Goal: Task Accomplishment & Management: Complete application form

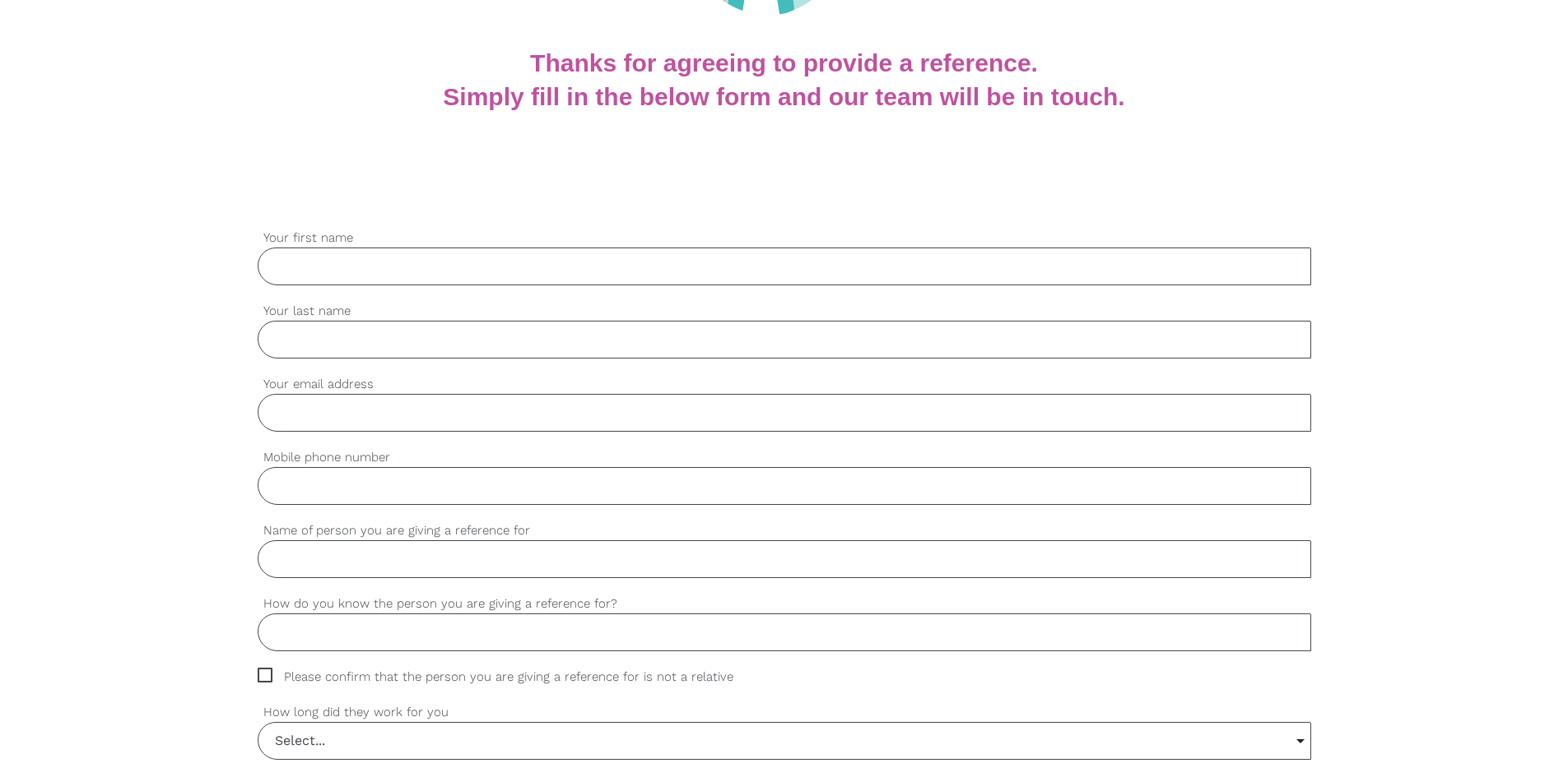
click at [332, 276] on input "Your first name" at bounding box center [784, 267] width 1054 height 38
type input "GEETA"
type input "BAVALIA"
type input "[EMAIL_ADDRESS][DOMAIN_NAME]"
type input "0450217120"
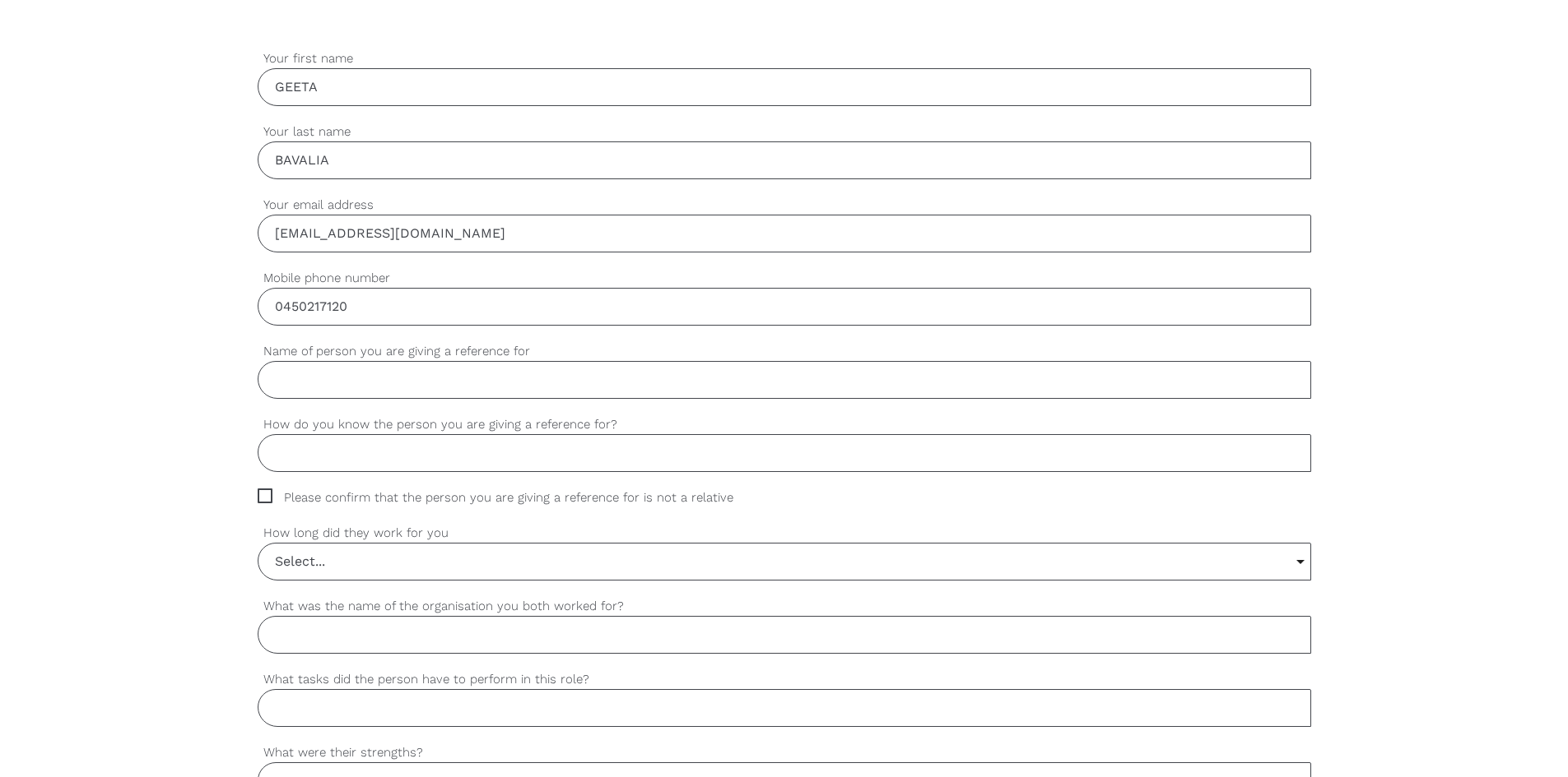
scroll to position [740, 0]
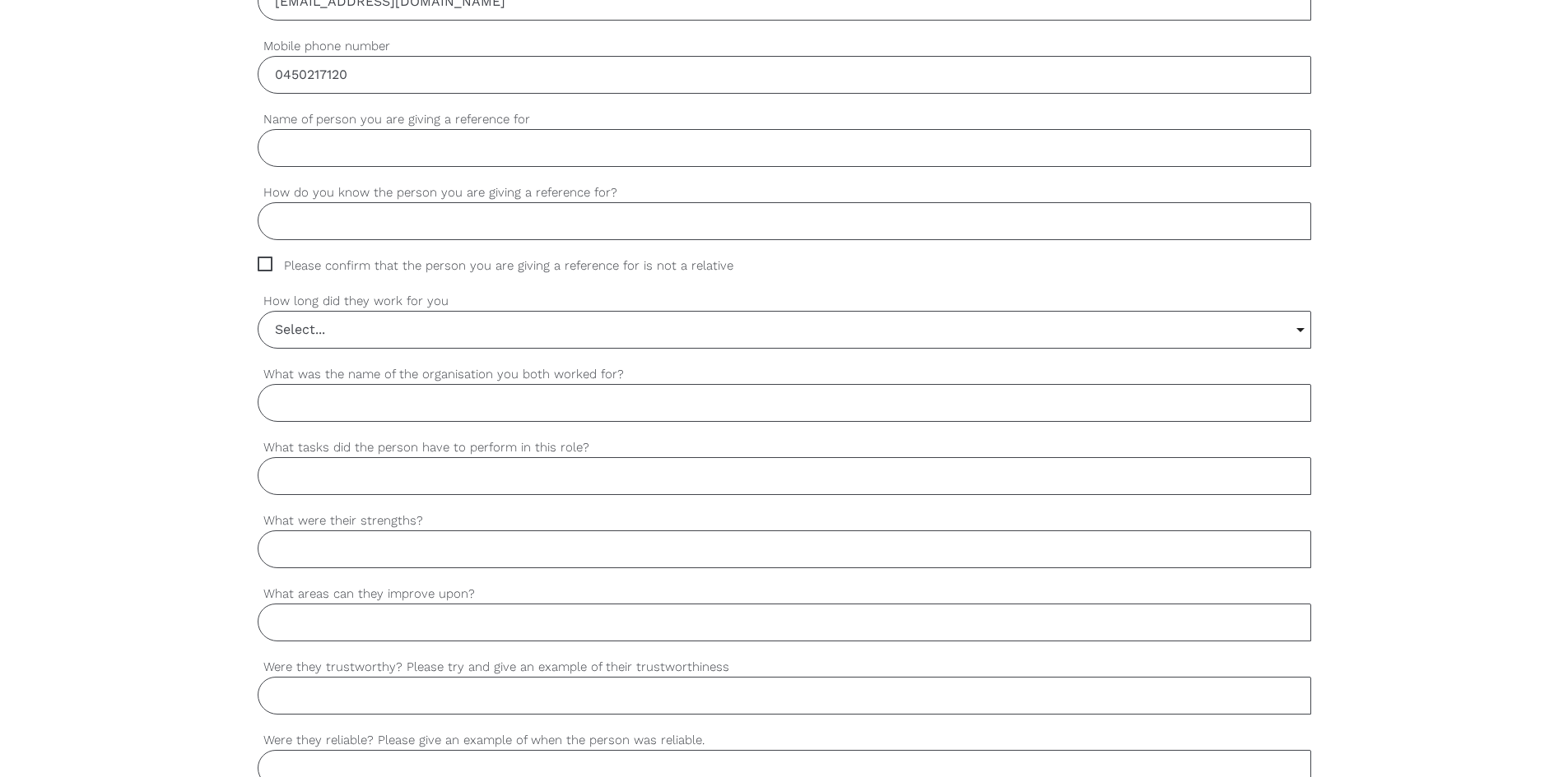
click at [264, 271] on span "Please confirm that the person you are giving a reference for is not a relative" at bounding box center [511, 266] width 507 height 19
click at [264, 268] on input "Please confirm that the person you are giving a reference for is not a relative" at bounding box center [263, 262] width 10 height 10
checkbox input "true"
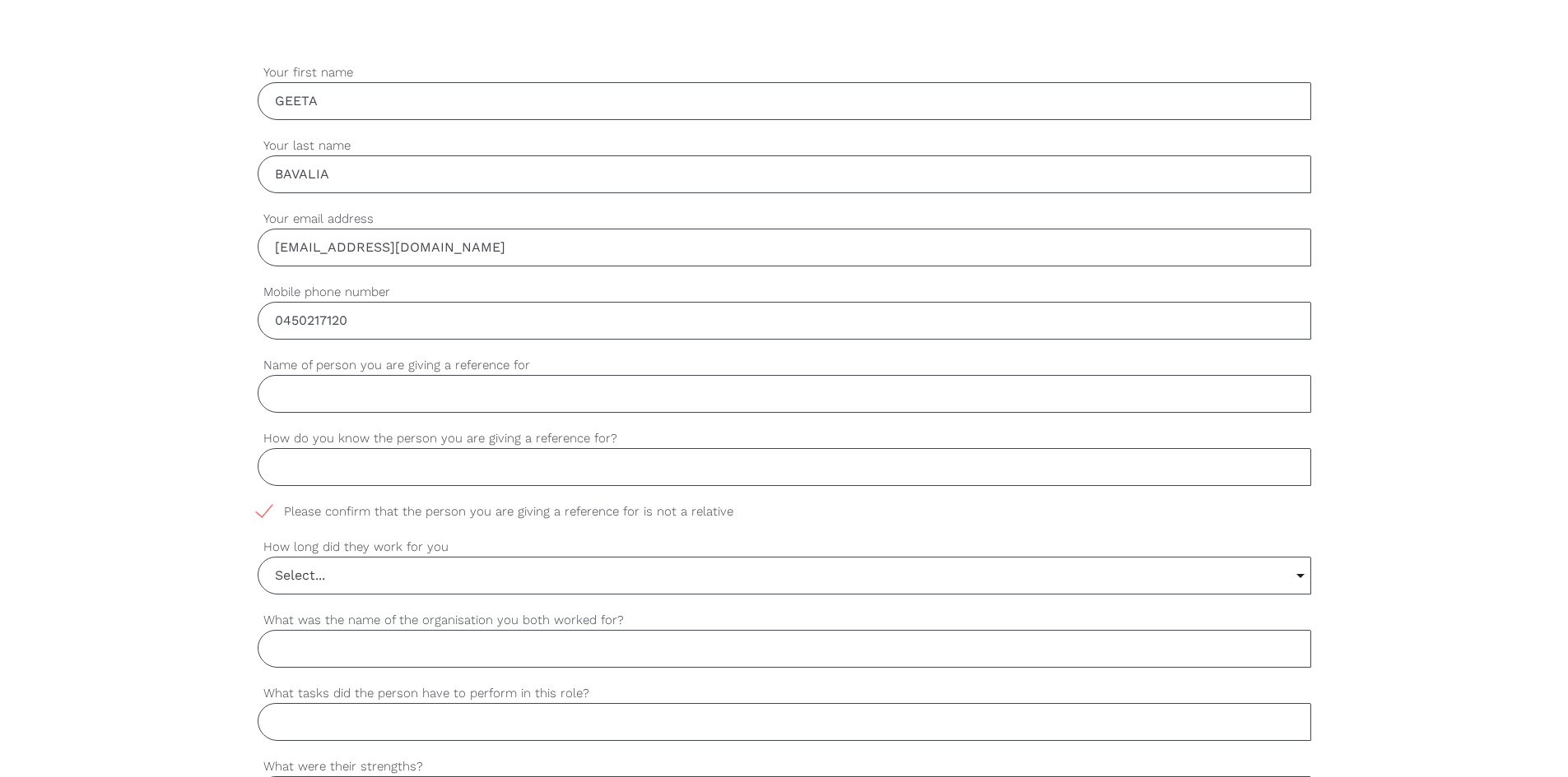
scroll to position [493, 0]
drag, startPoint x: 352, startPoint y: 390, endPoint x: 446, endPoint y: 365, distance: 97.3
click at [352, 390] on input "Name of person you are giving a reference for" at bounding box center [784, 395] width 1054 height 38
click at [400, 383] on input "Name of person you are giving a reference for" at bounding box center [784, 395] width 1054 height 38
type input "Pinkalben [PERSON_NAME]"
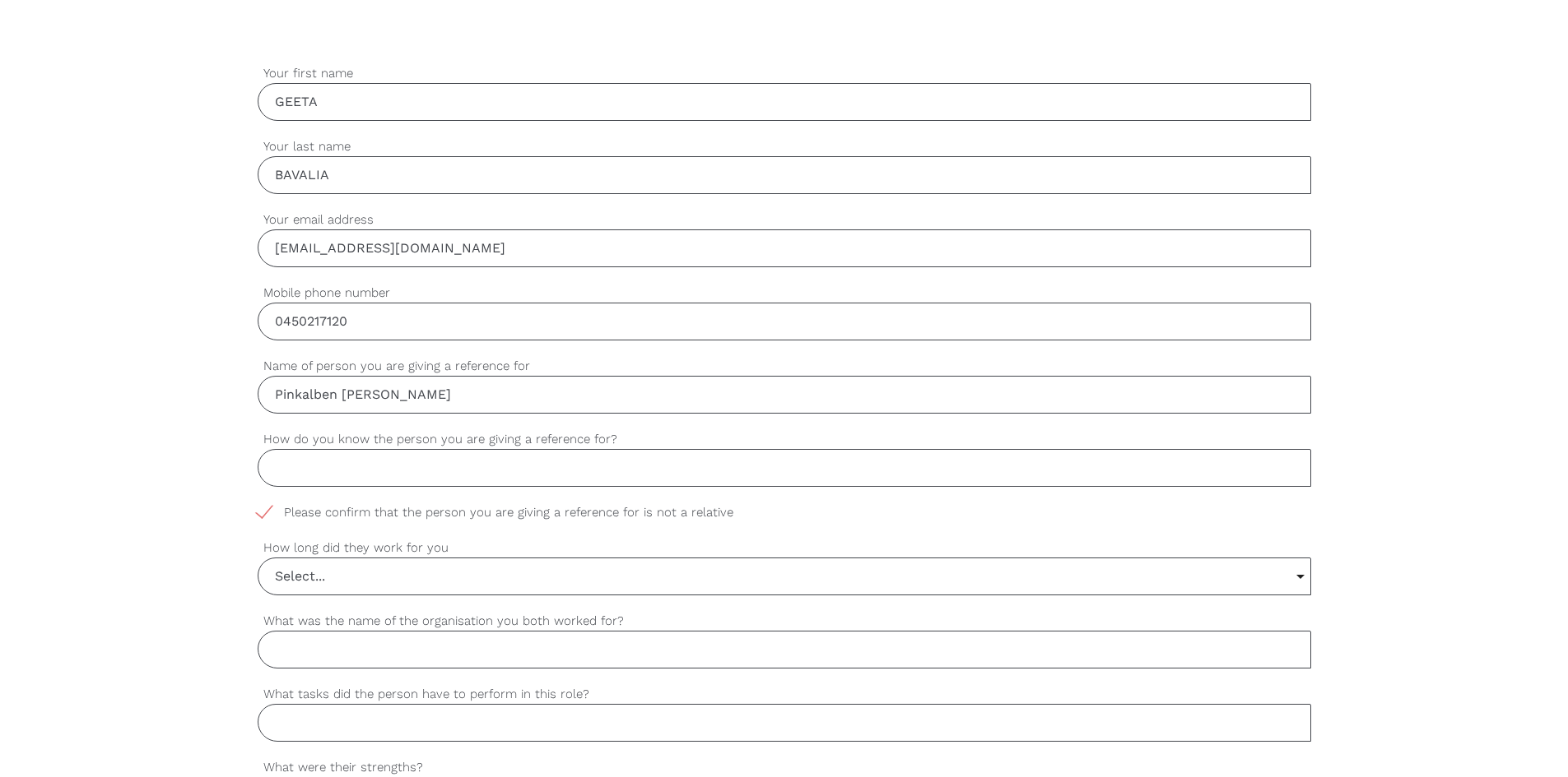
click at [455, 470] on input "How do you know the person you are giving a reference for?" at bounding box center [784, 469] width 1054 height 38
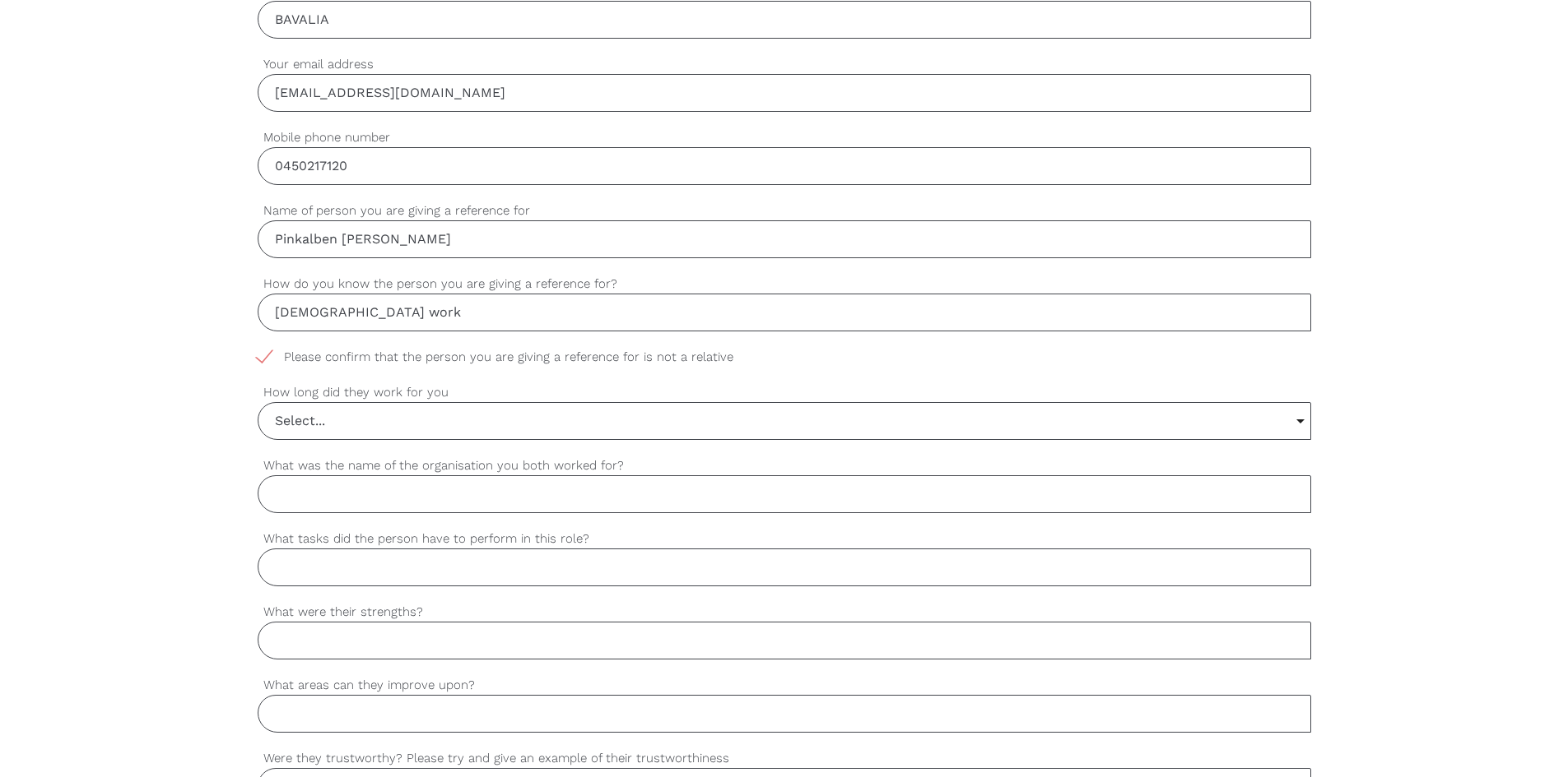
scroll to position [740, 0]
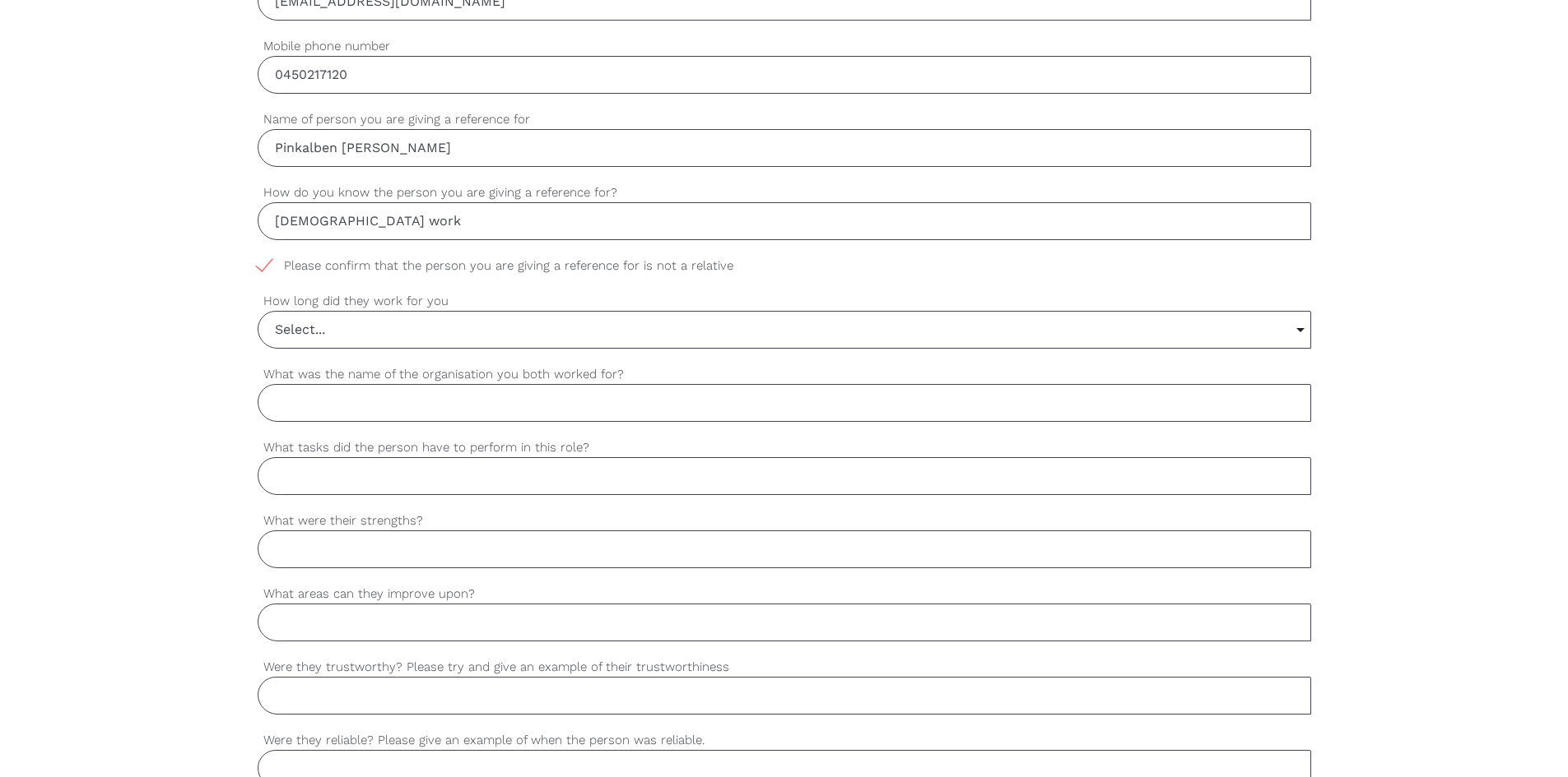
type input "[DEMOGRAPHIC_DATA] work"
click at [380, 340] on input "Select..." at bounding box center [784, 330] width 1052 height 36
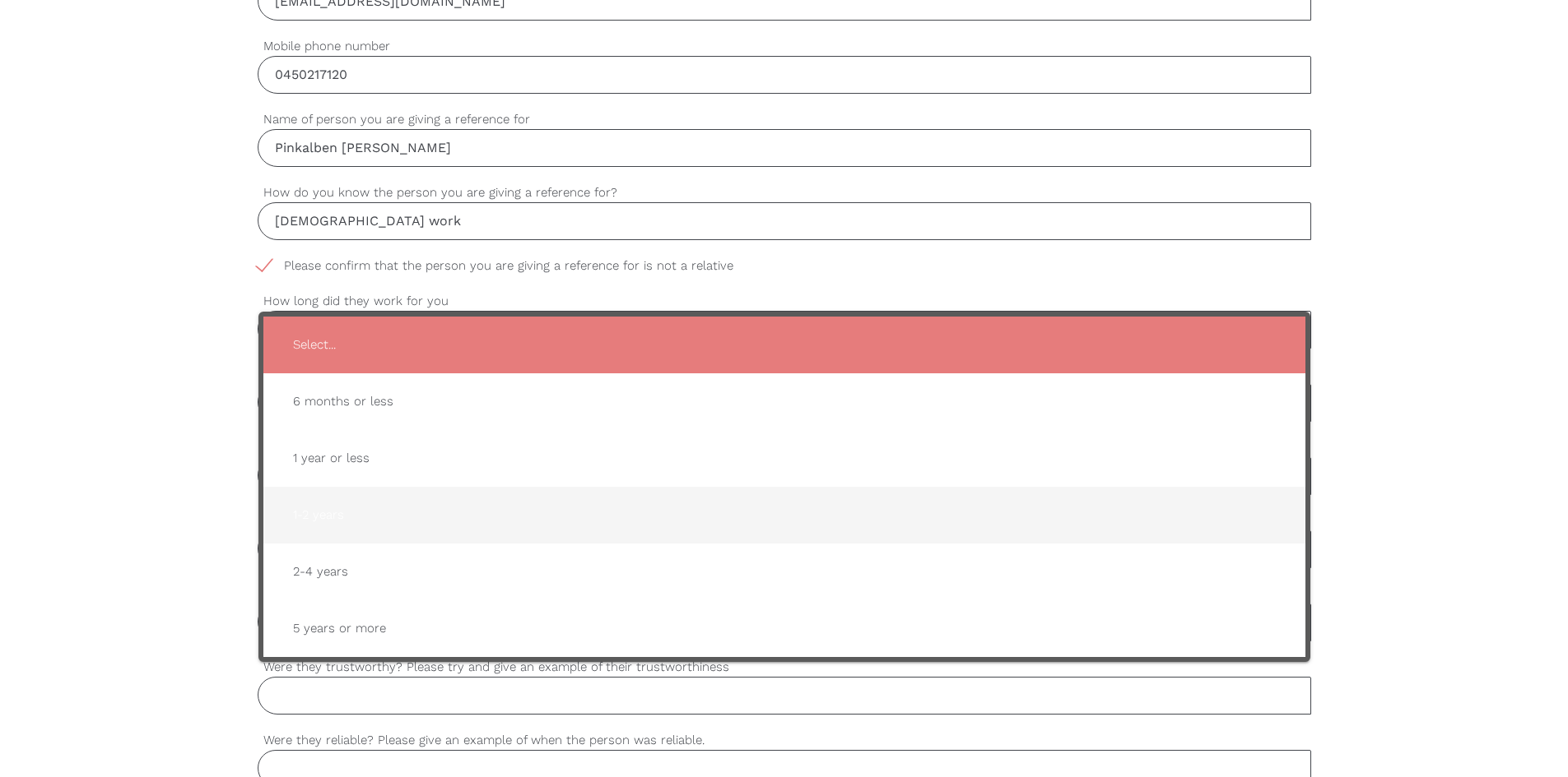
click at [335, 511] on span "1-2 years" at bounding box center [784, 515] width 1009 height 41
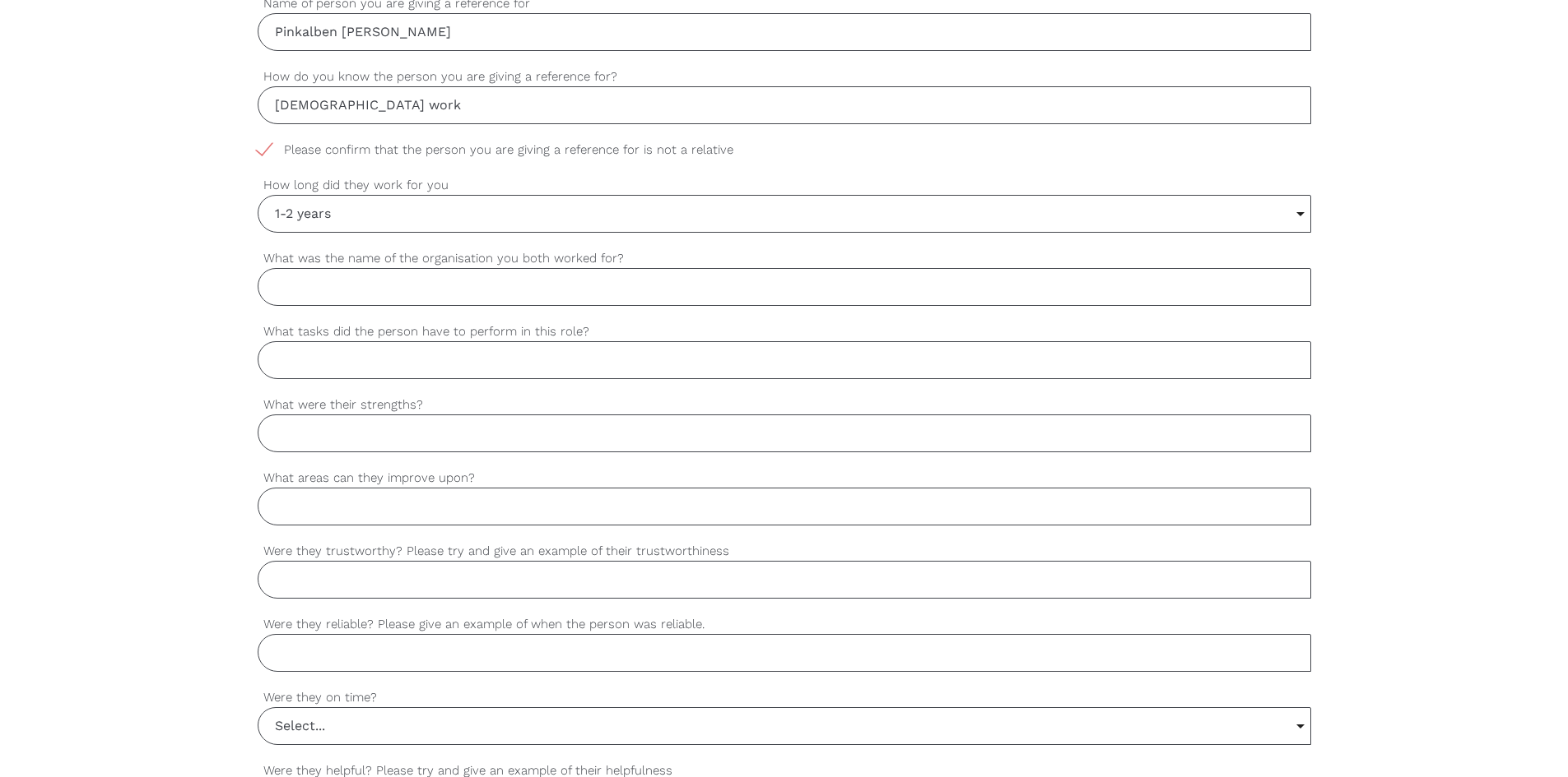
scroll to position [904, 0]
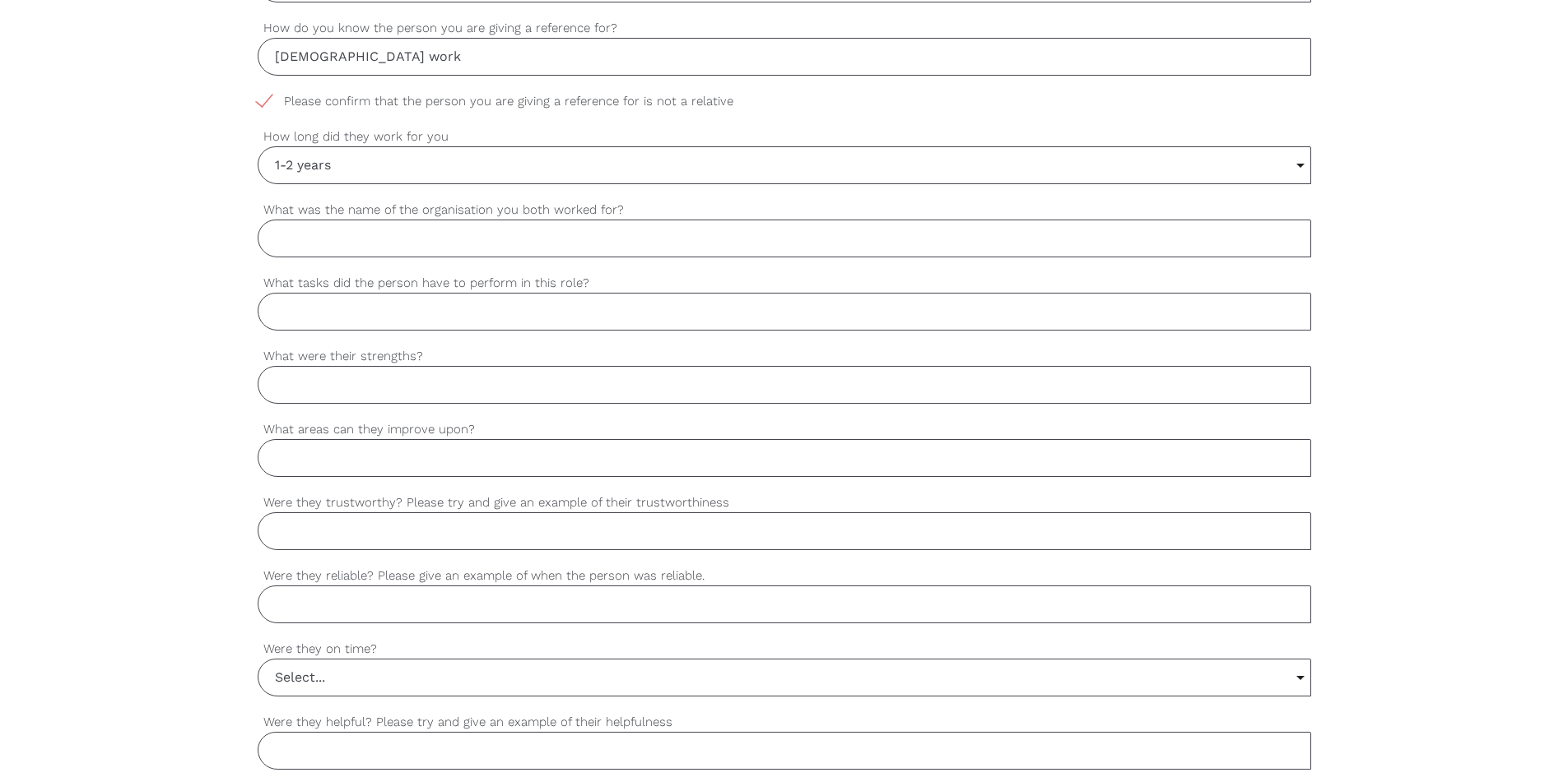
click at [354, 169] on input "1-2 years" at bounding box center [784, 165] width 1052 height 36
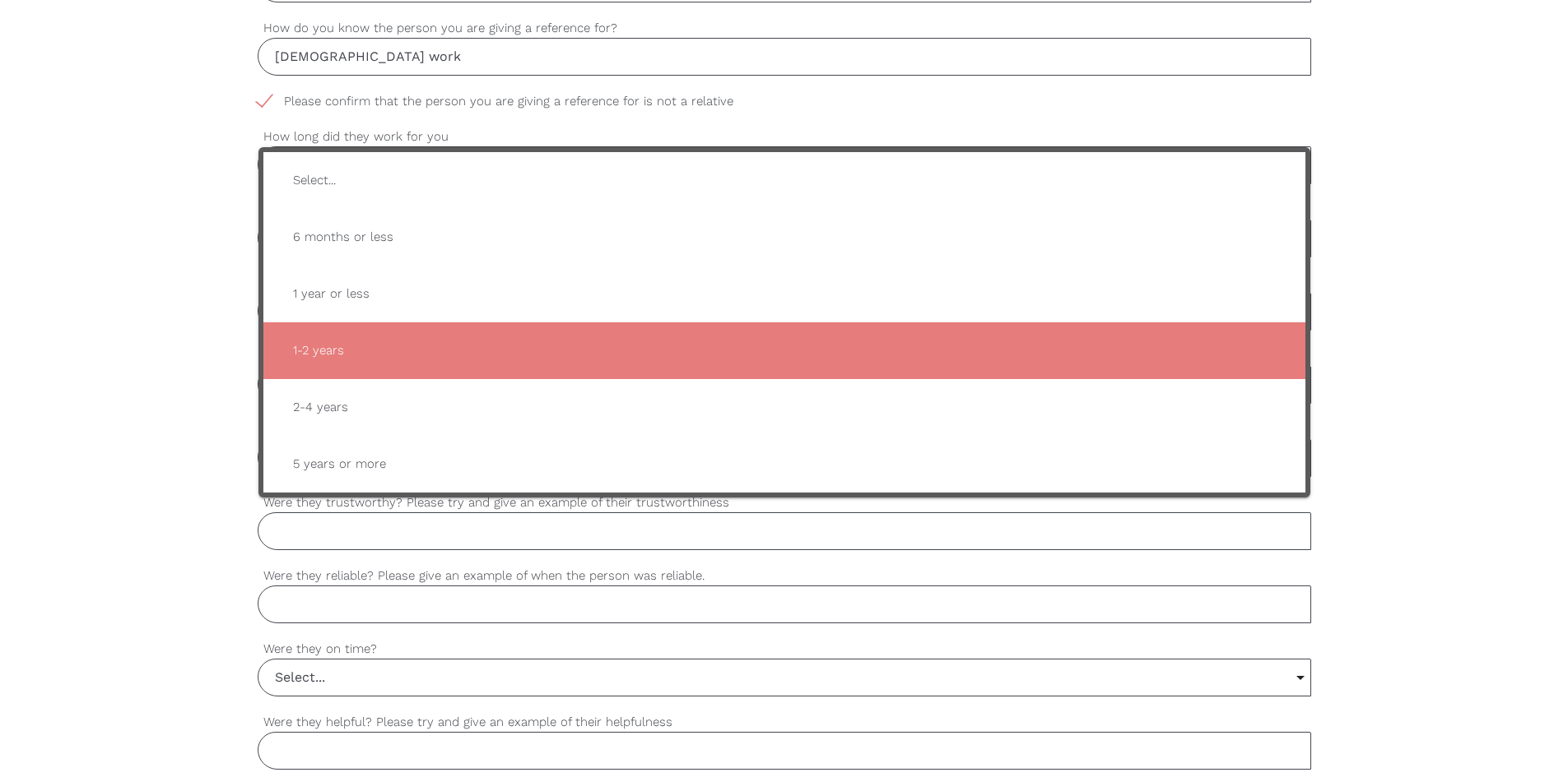
click at [333, 354] on span "1-2 years" at bounding box center [784, 351] width 1009 height 41
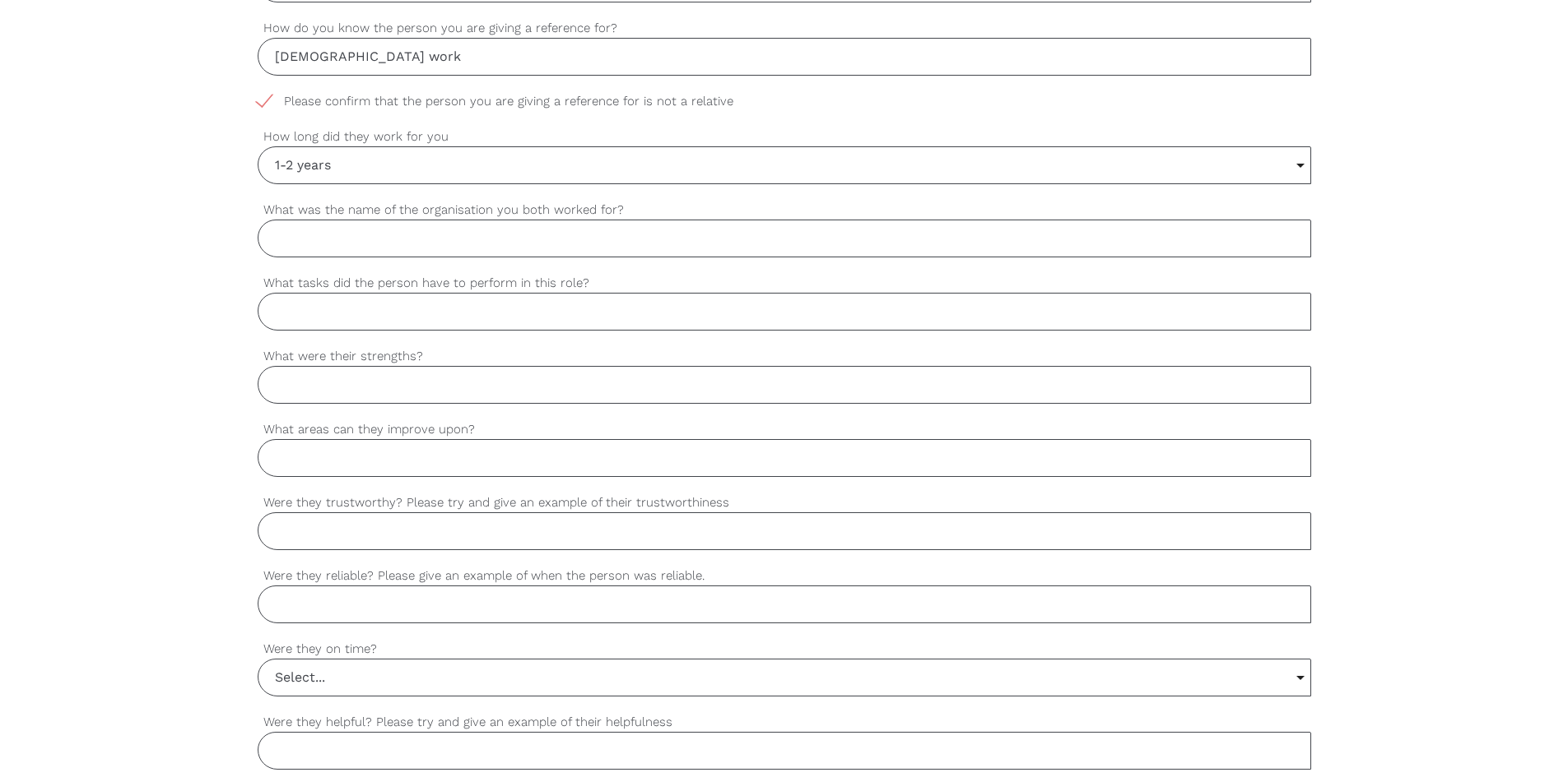
click at [384, 170] on input "1-2 years" at bounding box center [784, 165] width 1052 height 36
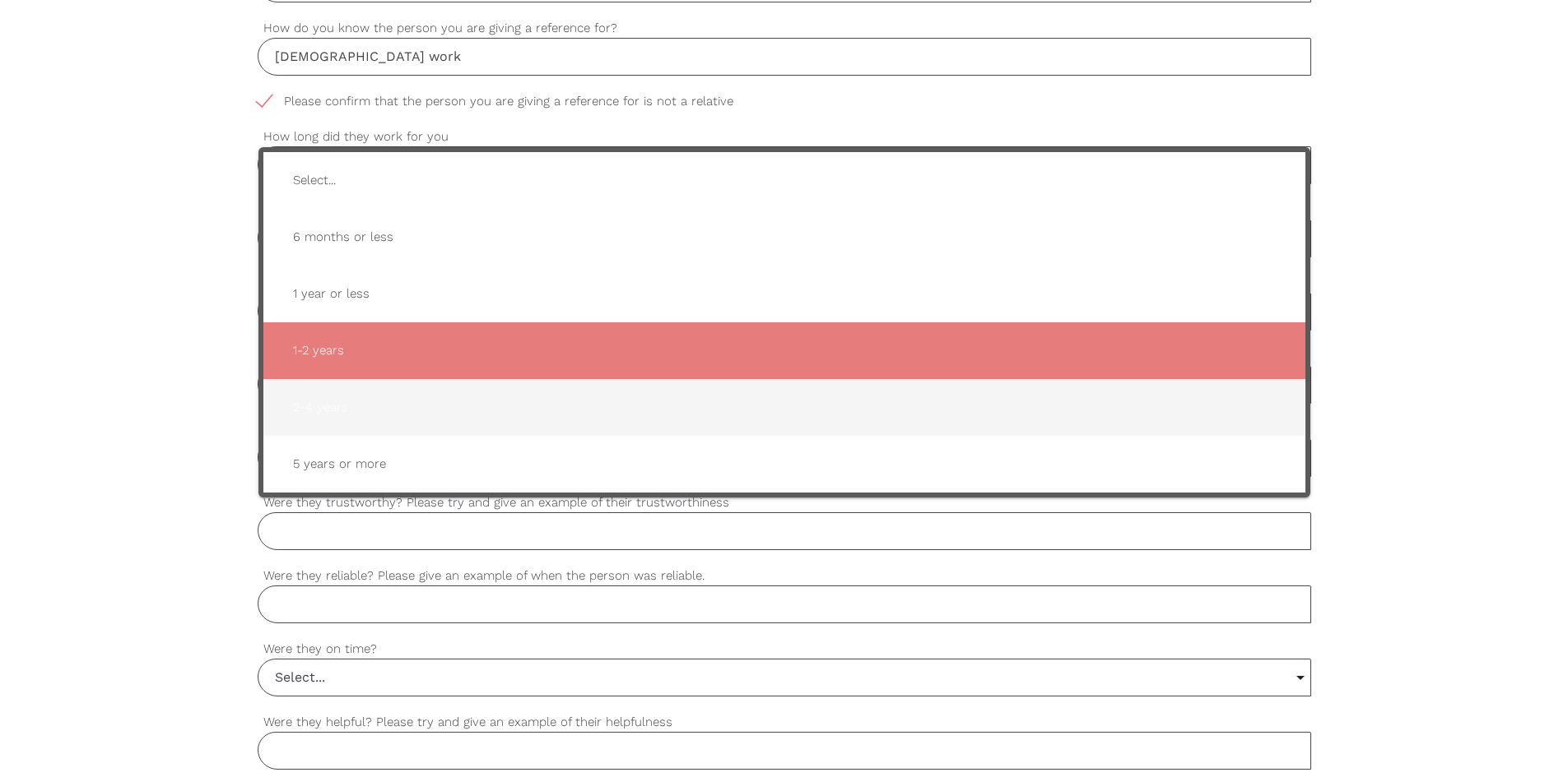
click at [383, 407] on span "2-4 years" at bounding box center [784, 407] width 1009 height 41
type input "2-4 years"
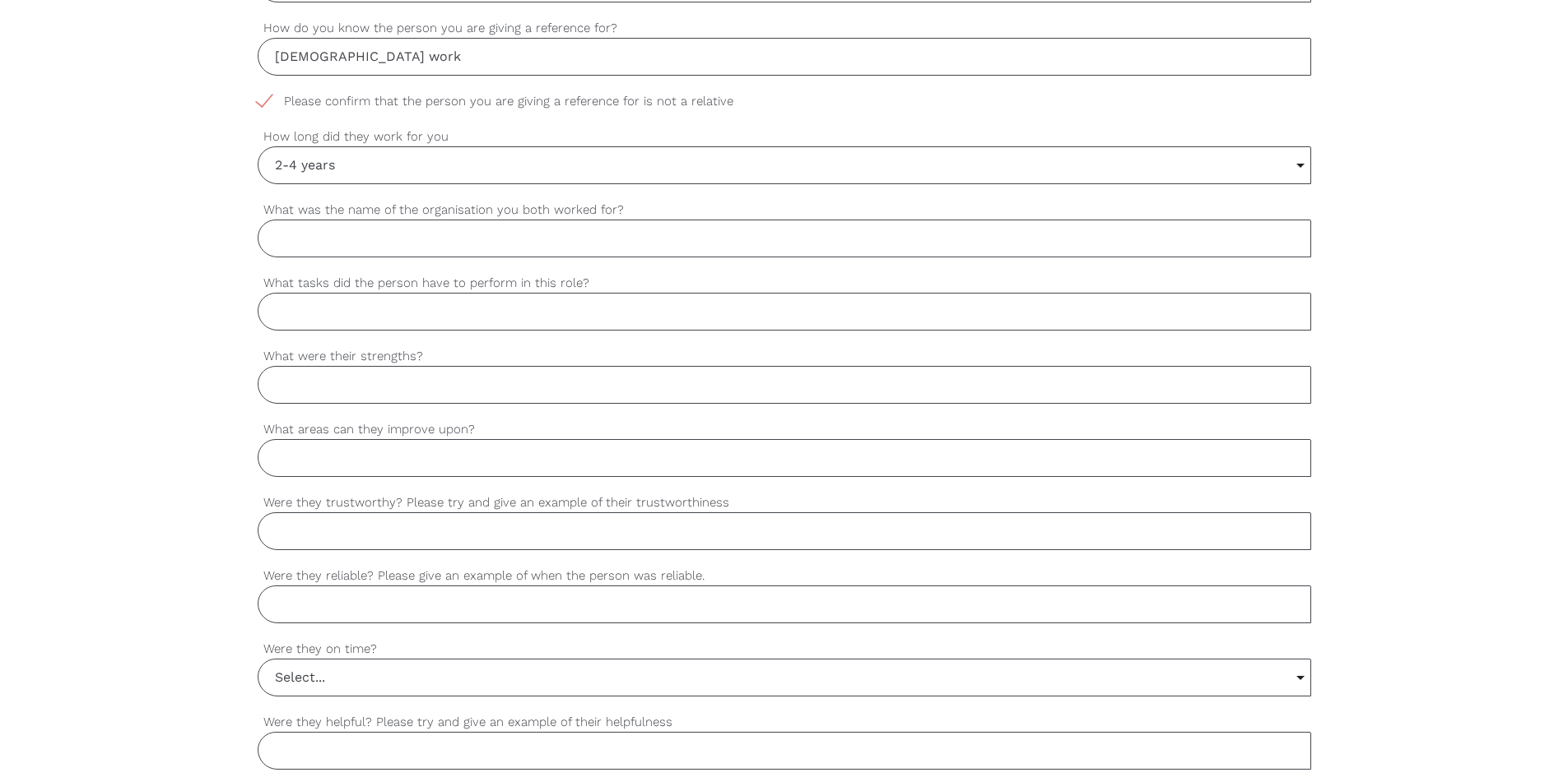
click at [451, 249] on input "What was the name of the organisation you both worked for?" at bounding box center [784, 239] width 1054 height 38
type input "BAPS"
click at [536, 321] on input "What tasks did the person have to perform in this role?" at bounding box center [784, 312] width 1054 height 38
paste input "Meet, engage and work with relevant stakeholders to strengthen local community"
drag, startPoint x: 272, startPoint y: 308, endPoint x: 509, endPoint y: 310, distance: 237.0
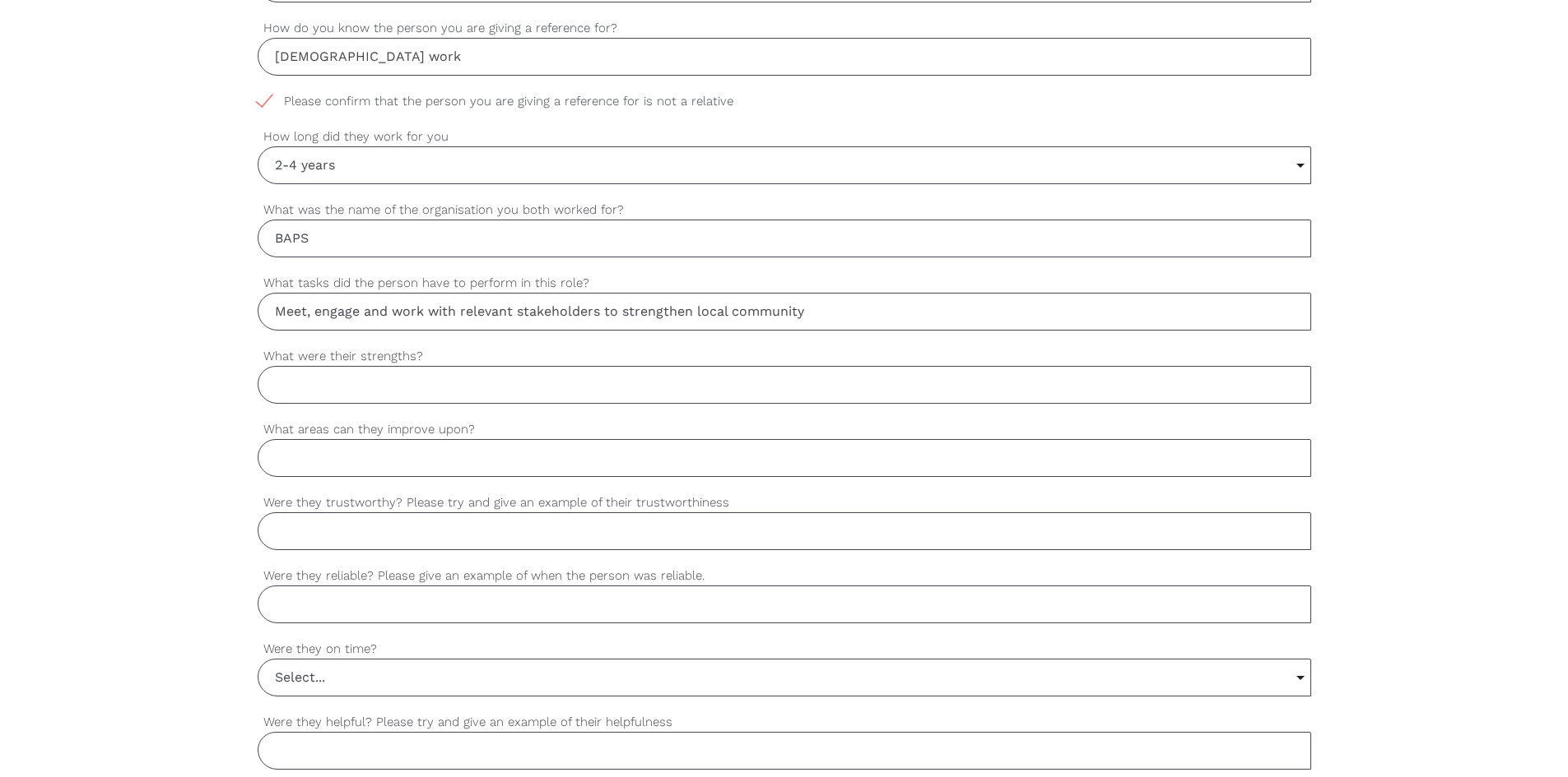
click at [274, 308] on input "Meet, engage and work with relevant stakeholders to strengthen local community" at bounding box center [784, 312] width 1054 height 38
click at [823, 308] on input "Meet, engage and work with relevant stakeholders to strengthen local community" at bounding box center [784, 312] width 1054 height 38
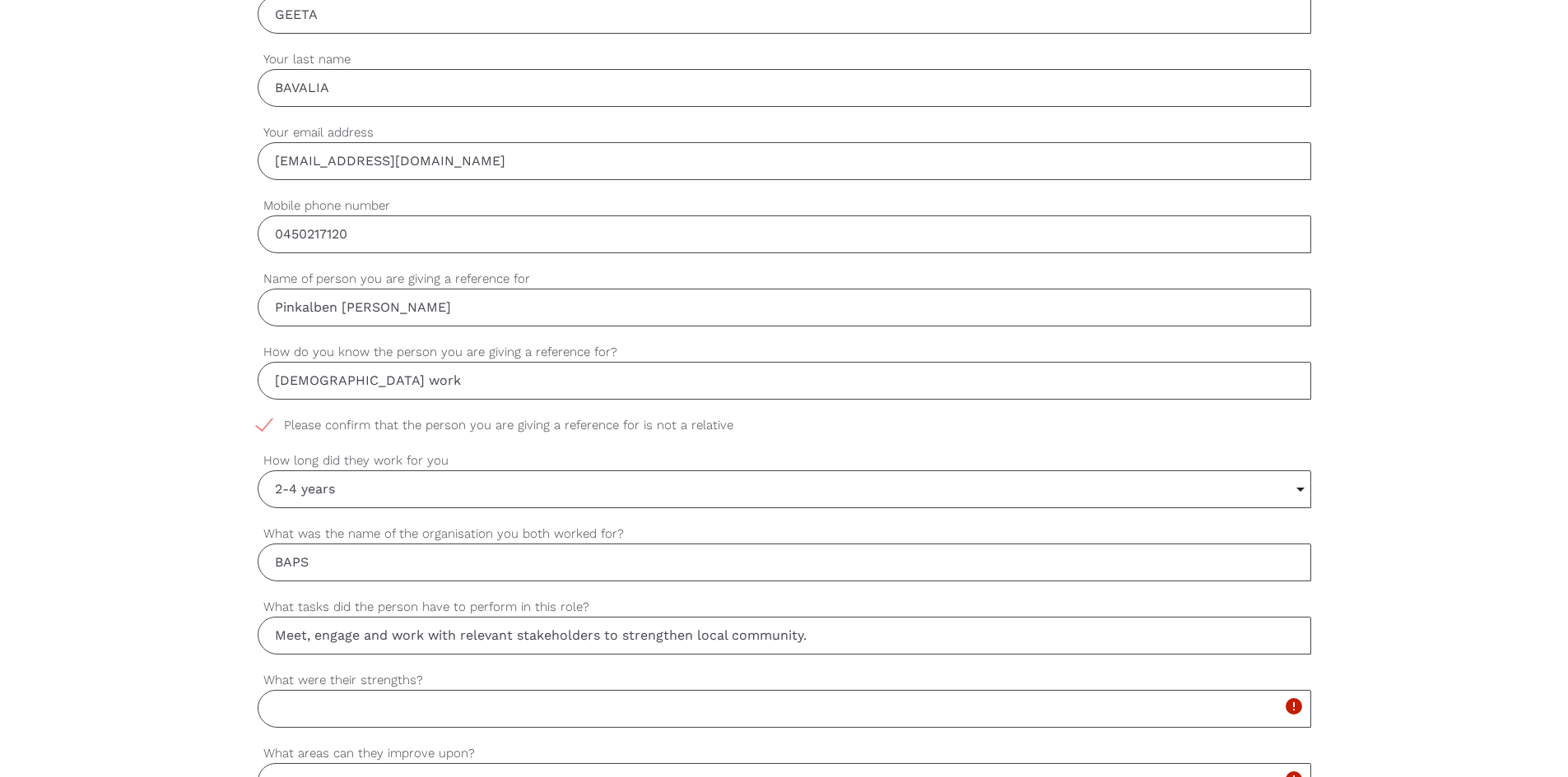
scroll to position [557, 0]
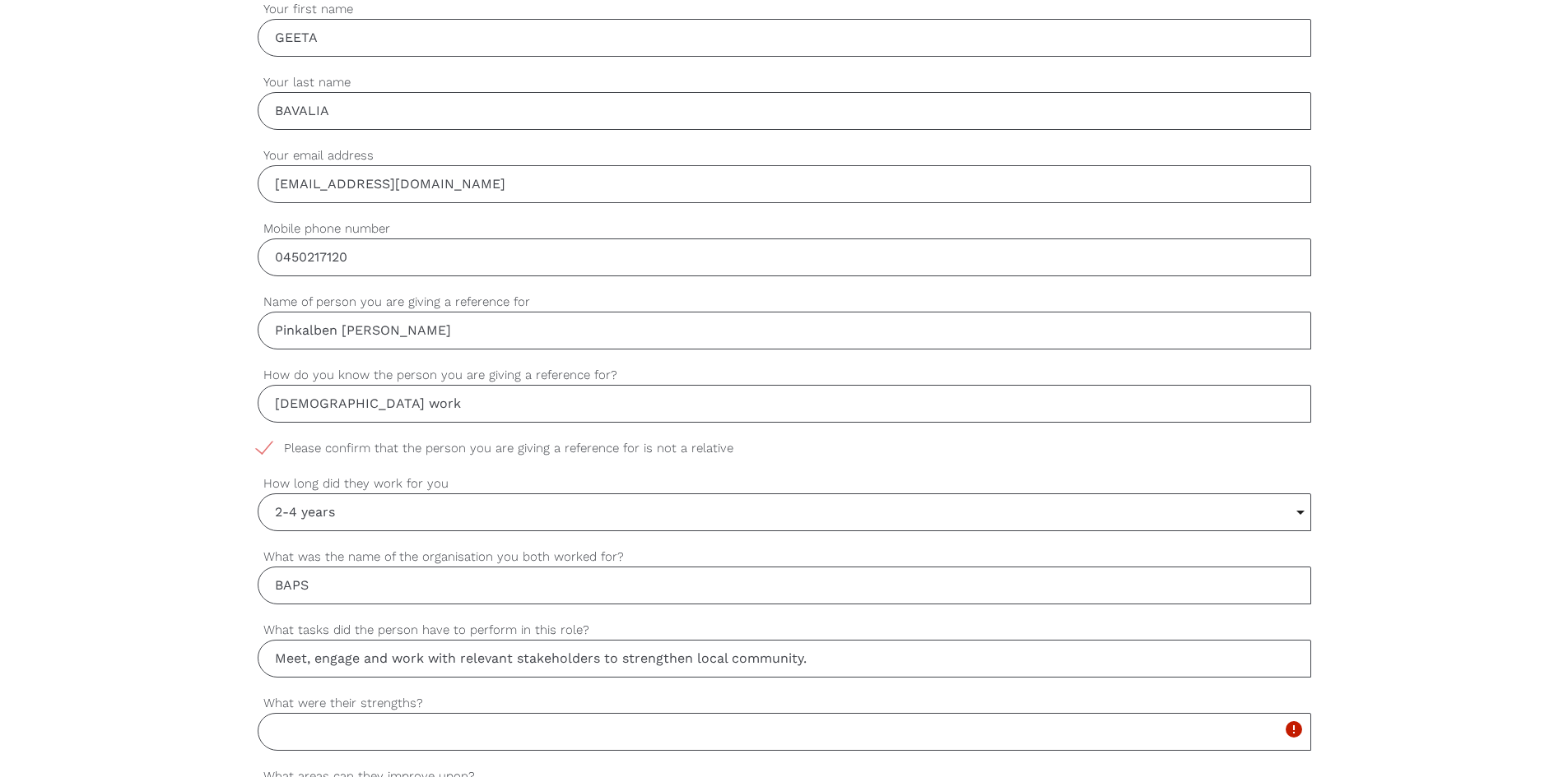
paste input "Develop plans, identify risks and develop action plans to achieve goals."
paste input "designing, organizing and implementing assemblies to aware and educate youths t…"
paste input "Encourage youths to participate and engage in community events with good workin…"
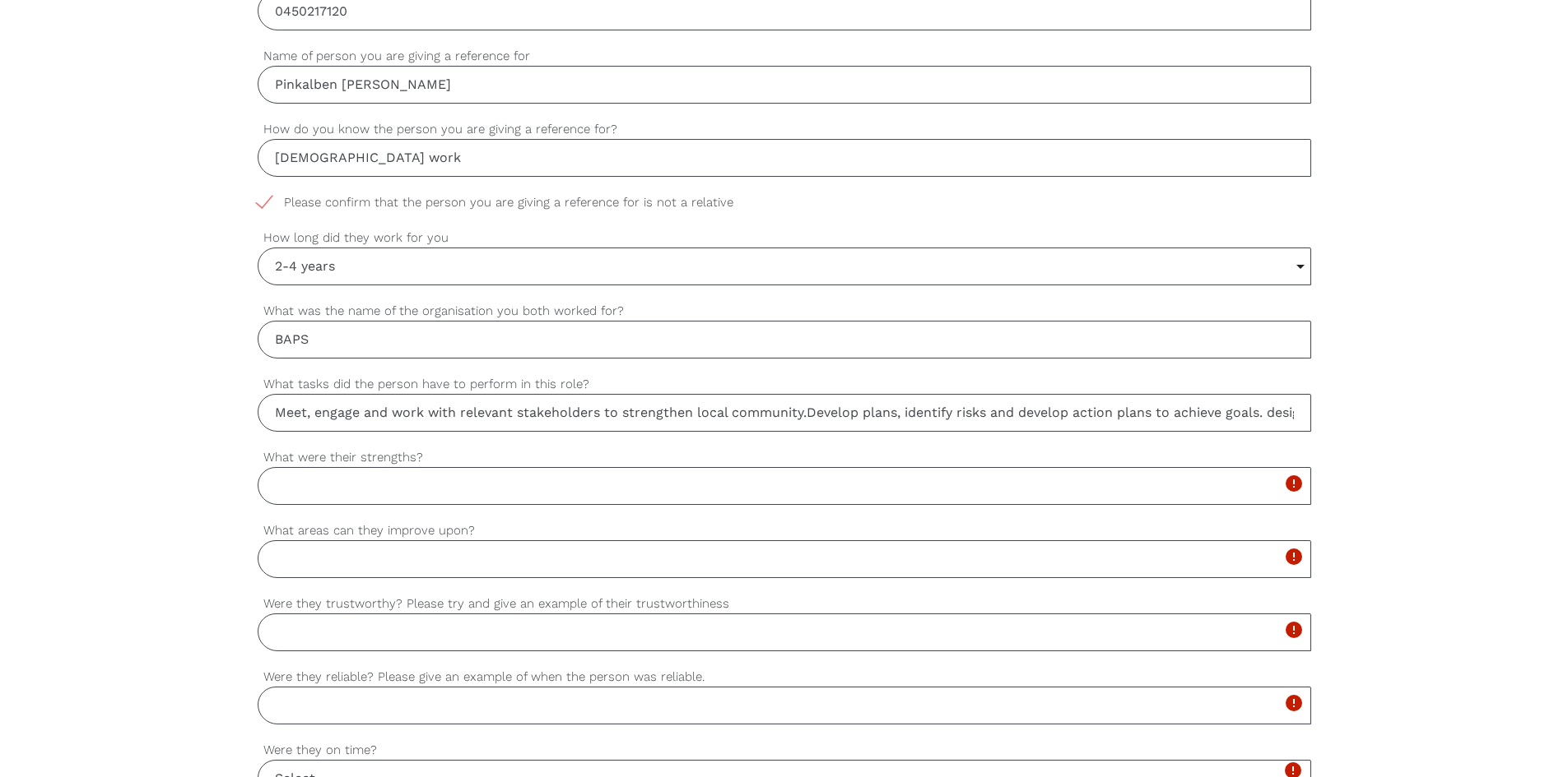
scroll to position [804, 0]
click at [867, 400] on input "Meet, engage and work with relevant stakeholders to strengthen local community.…" at bounding box center [784, 412] width 1054 height 38
paste input "Supporting charity events and fundraisers"
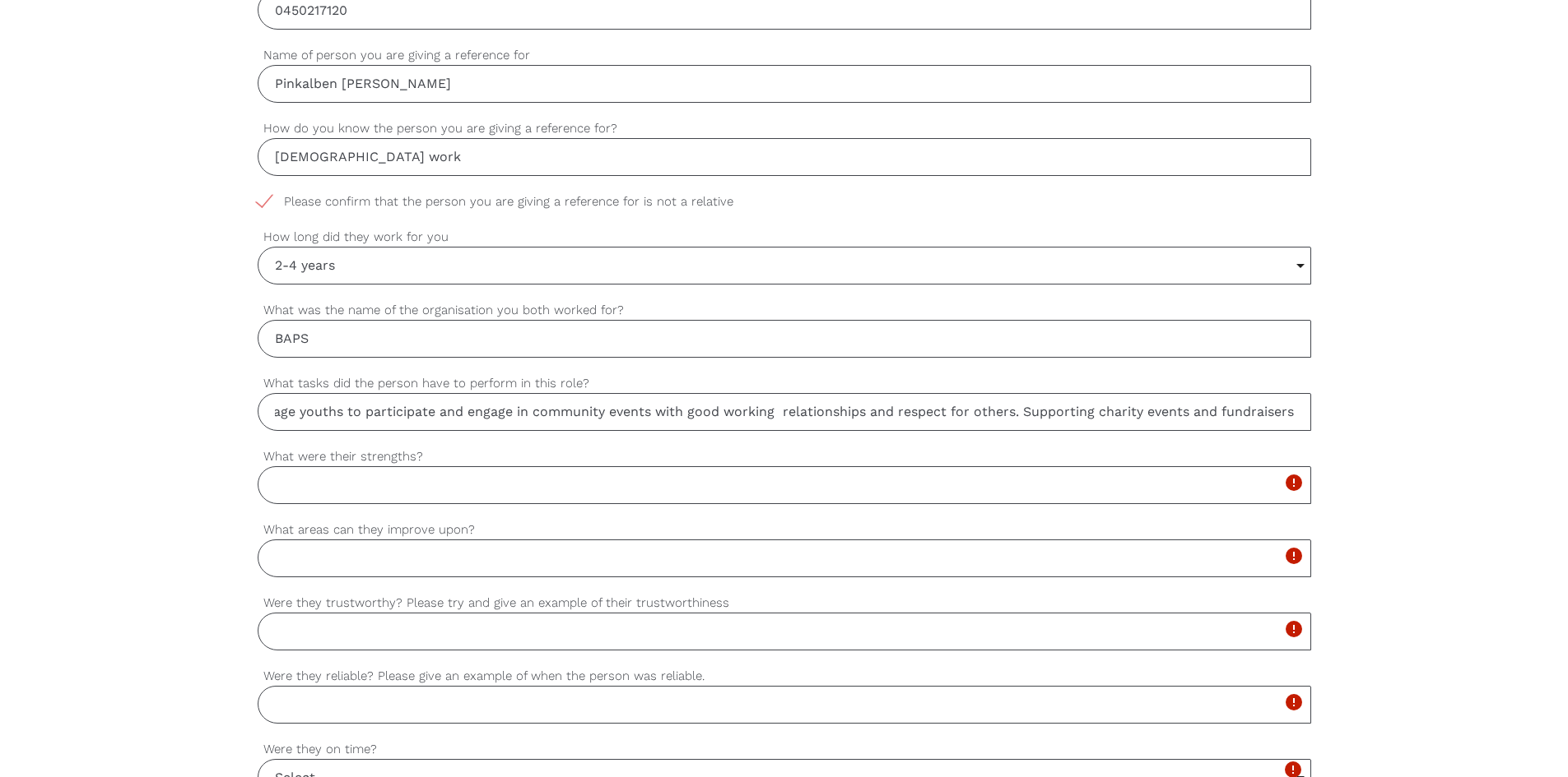
type input "Meet, engage and work with relevant stakeholders to strengthen local community.…"
click at [352, 475] on input "What were their strengths?" at bounding box center [784, 485] width 1054 height 38
click at [339, 490] on input "What were their strengths?" at bounding box center [784, 485] width 1054 height 38
type input "C"
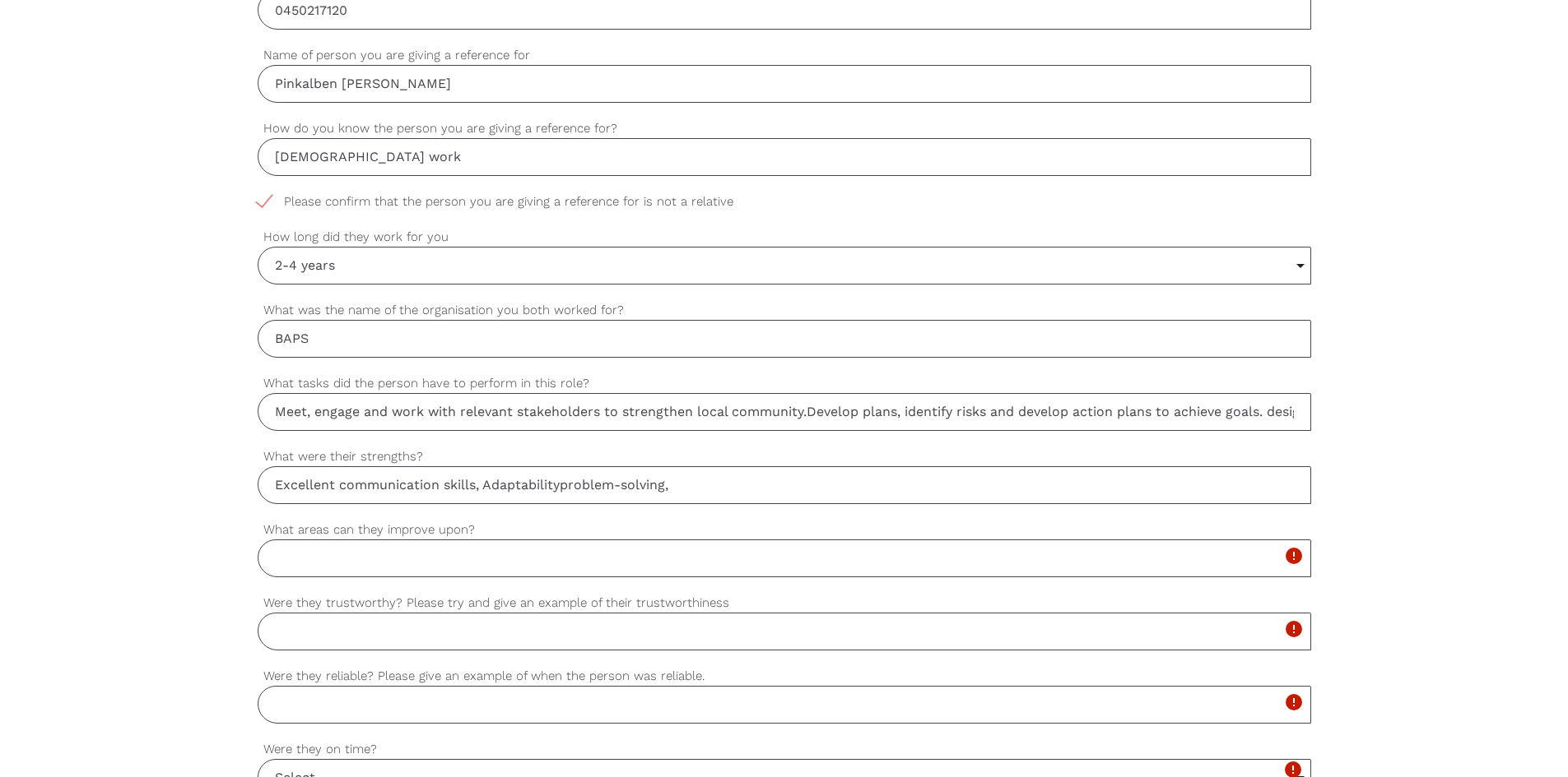
drag, startPoint x: 560, startPoint y: 486, endPoint x: 654, endPoint y: 486, distance: 94.0
click at [576, 486] on input "Excellent communication skills, Adaptabilityproblem-solving," at bounding box center [784, 485] width 1054 height 38
drag, startPoint x: 556, startPoint y: 483, endPoint x: 572, endPoint y: 485, distance: 16.1
click at [556, 483] on input "Excellent communication skills, Adaptabilityproblem-solving," at bounding box center [784, 485] width 1054 height 38
click at [559, 485] on input "Excellent communication skills, Adaptabilityproblem-solving," at bounding box center [784, 485] width 1054 height 38
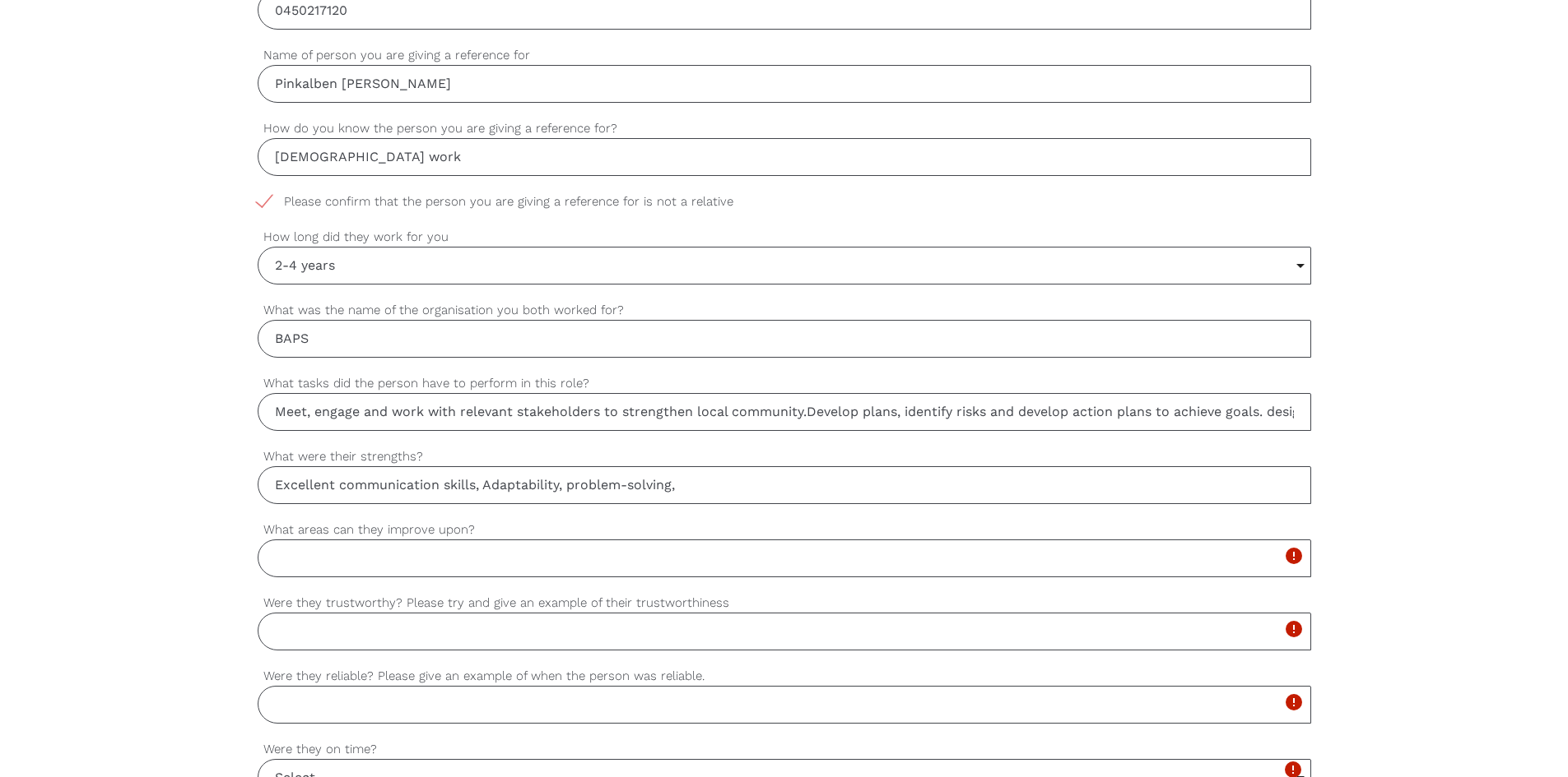
click at [722, 485] on input "Excellent communication skills, Adaptability, problem-solving," at bounding box center [784, 485] width 1054 height 38
click at [576, 484] on input "Excellent communication skills, Adaptability, problem-solving, empathy, patienc…" at bounding box center [784, 485] width 1054 height 38
click at [684, 480] on input "Excellent communication skills, Adaptability, Problem-solving, empathy, patienc…" at bounding box center [784, 485] width 1054 height 38
click at [755, 484] on input "Excellent communication skills, Adaptability, Problem-solving, Empathy, patienc…" at bounding box center [784, 485] width 1054 height 38
click at [806, 474] on input "Excellent communication skills, Adaptability, Problem-solving, Empathy, patienc…" at bounding box center [784, 485] width 1054 height 38
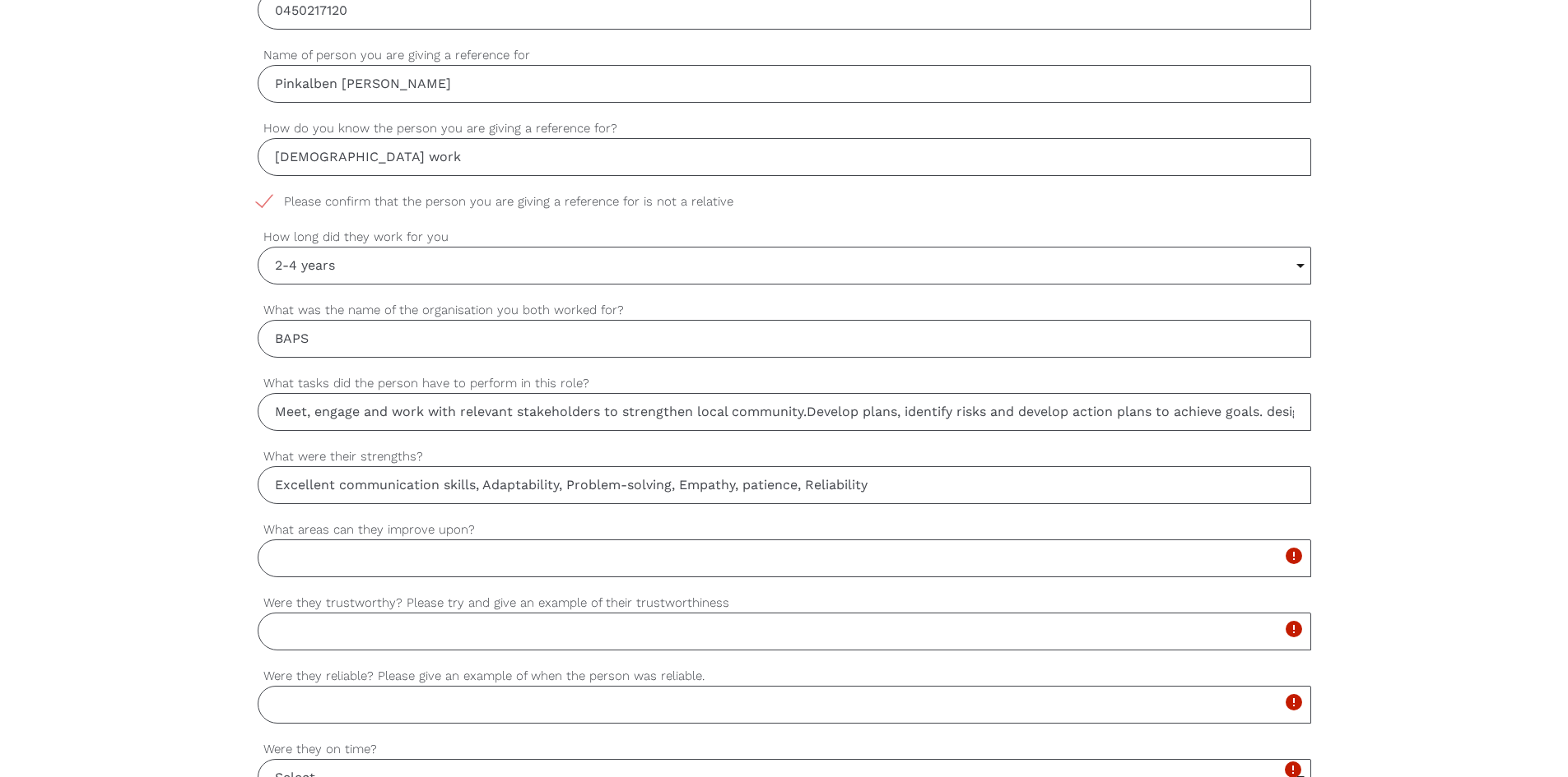
type input "Excellent communication skills, Adaptability, Problem-solving, Empathy, patienc…"
click at [307, 569] on input "What areas can they improve upon?" at bounding box center [784, 559] width 1054 height 38
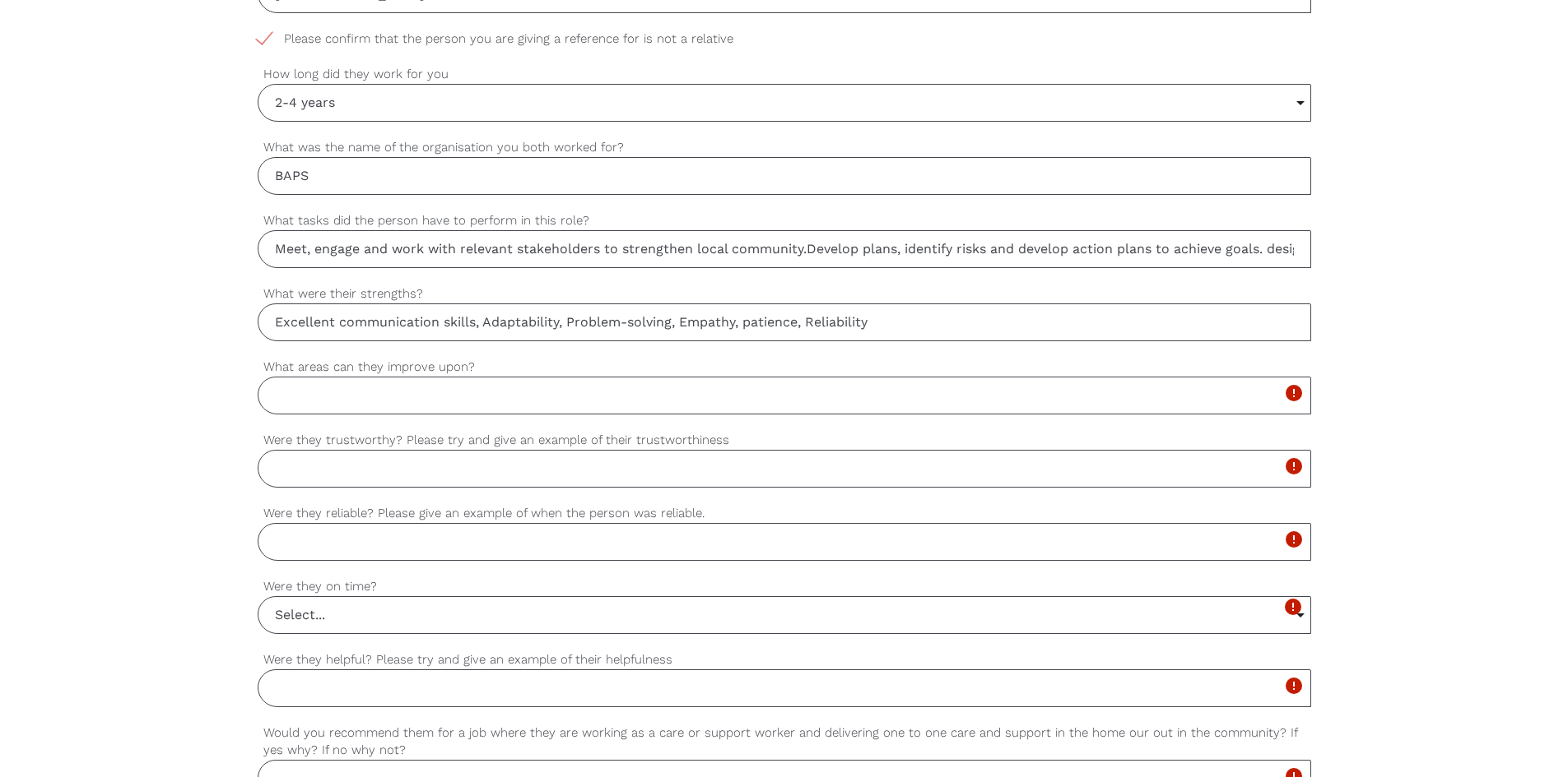
scroll to position [968, 0]
drag, startPoint x: 478, startPoint y: 362, endPoint x: 234, endPoint y: 370, distance: 244.1
click at [234, 370] on div "settings GEETA Your first name settings BAVALIA Your last name settings [EMAIL_…" at bounding box center [784, 327] width 1568 height 1544
copy label "What areas can they improve upon?"
click at [57, 116] on div "settings GEETA Your first name settings BAVALIA Your last name settings [EMAIL_…" at bounding box center [784, 327] width 1568 height 1544
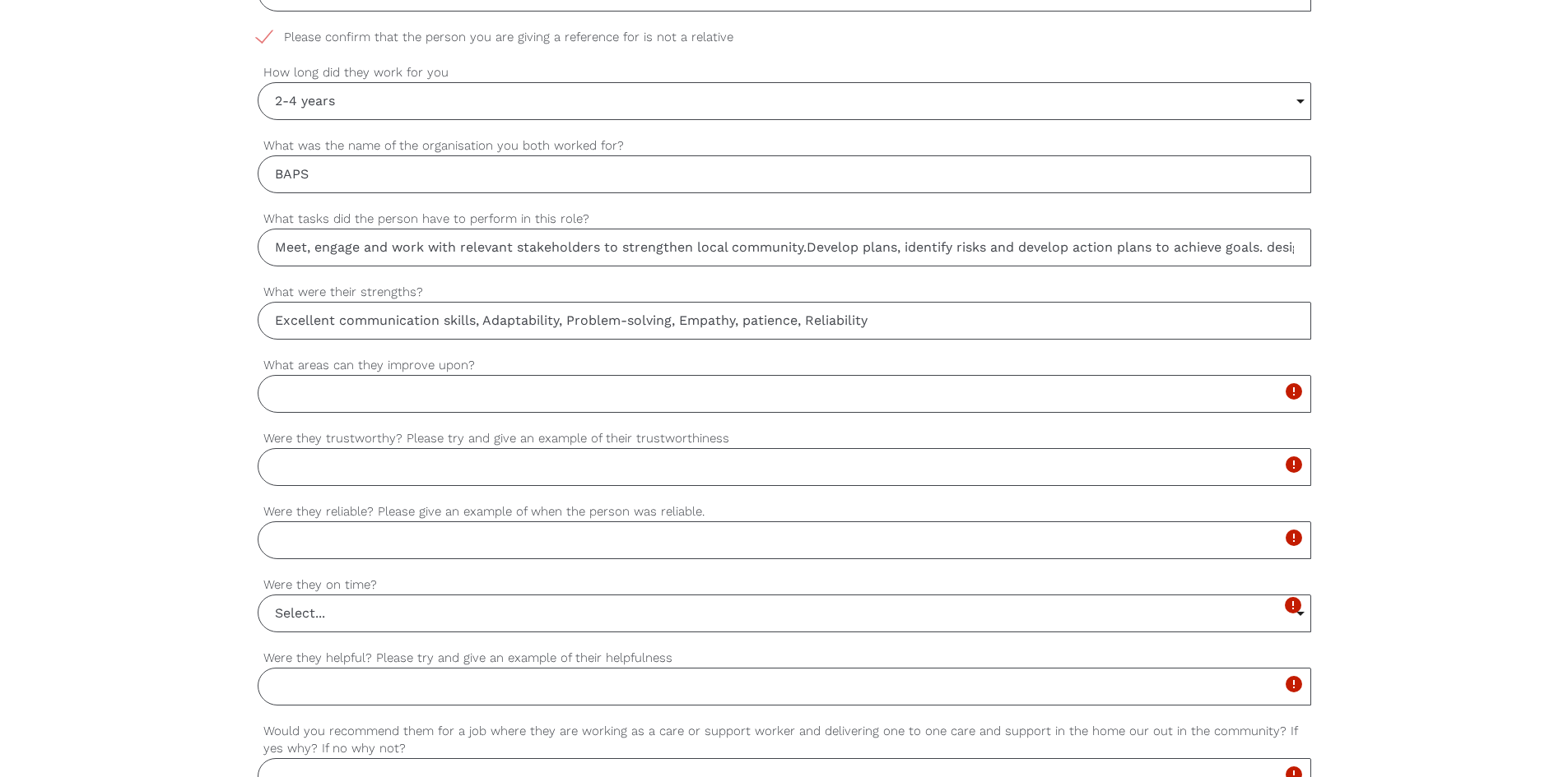
click at [309, 387] on input "What areas can they improve upon?" at bounding box center [784, 394] width 1054 height 38
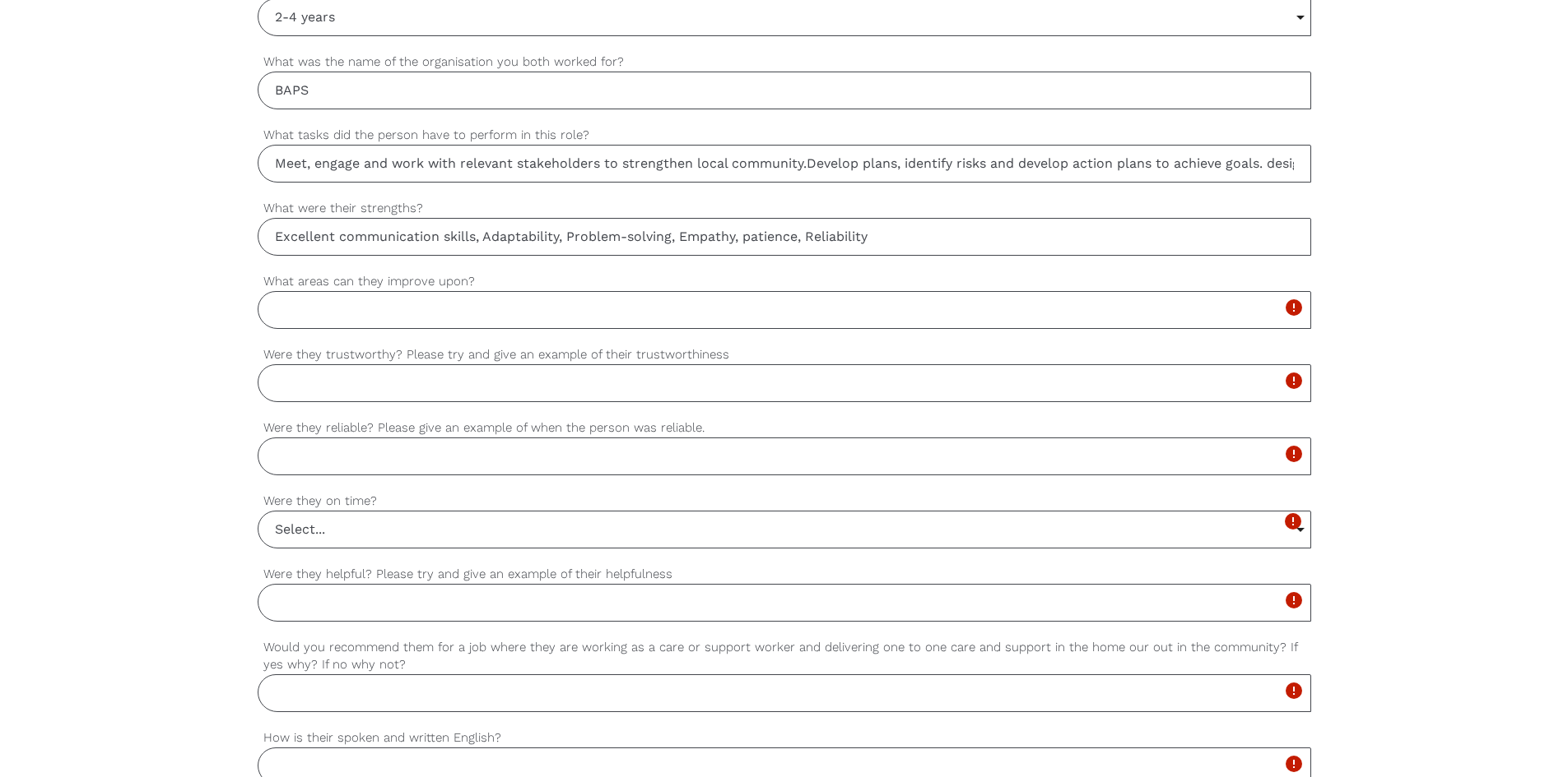
scroll to position [1051, 0]
drag, startPoint x: 322, startPoint y: 430, endPoint x: 718, endPoint y: 431, distance: 396.0
click at [718, 431] on label "Were they reliable? Please give an example of when the person was reliable." at bounding box center [784, 430] width 1054 height 19
click at [725, 431] on label "Were they reliable? Please give an example of when the person was reliable." at bounding box center [784, 430] width 1054 height 19
click at [725, 439] on input "Were they reliable? Please give an example of when the person was reliable." at bounding box center [784, 458] width 1054 height 38
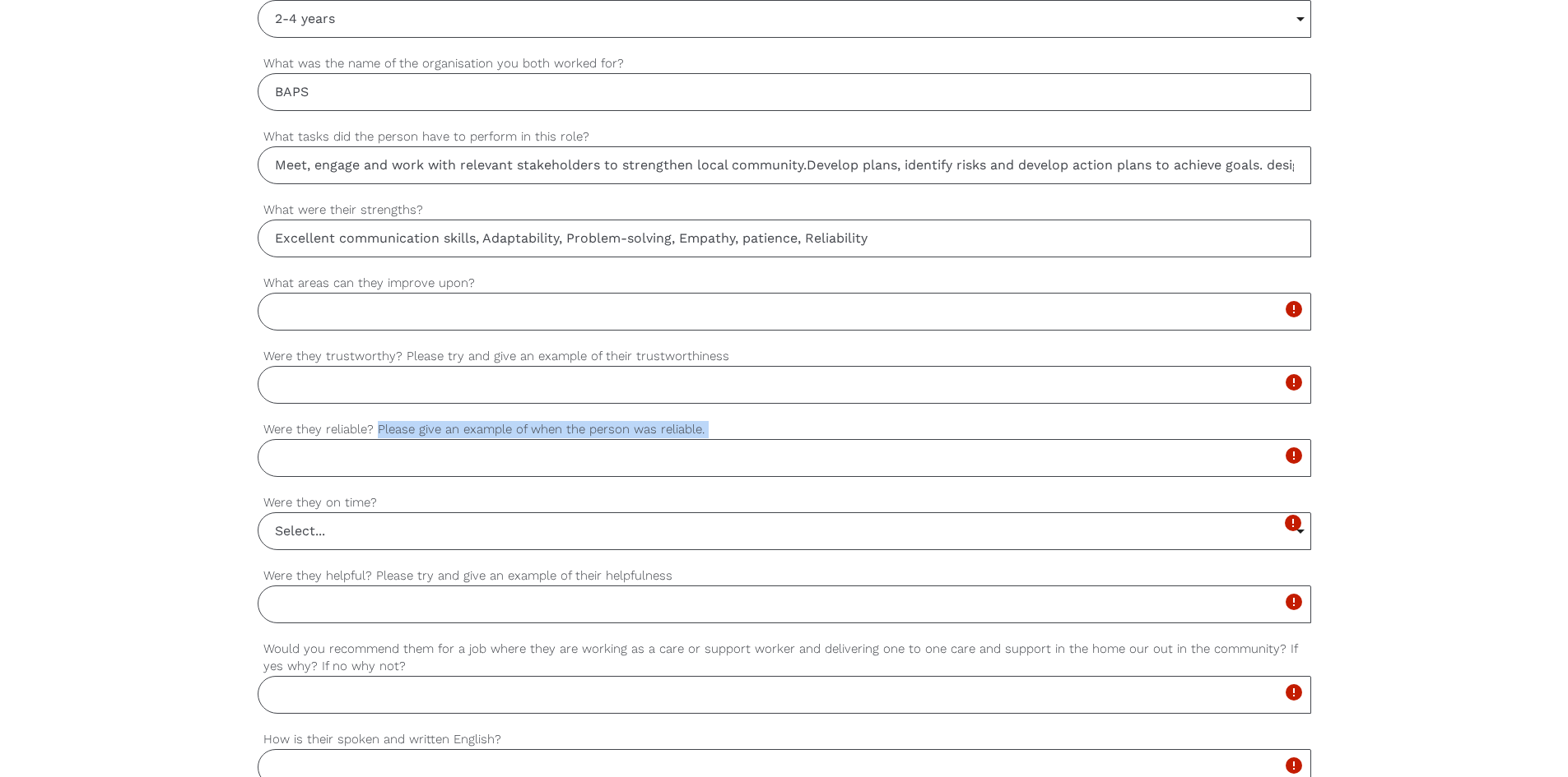
drag, startPoint x: 725, startPoint y: 431, endPoint x: 383, endPoint y: 437, distance: 342.1
click at [383, 437] on label "Were they reliable? Please give an example of when the person was reliable." at bounding box center [784, 430] width 1054 height 19
click at [383, 439] on input "Were they reliable? Please give an example of when the person was reliable." at bounding box center [784, 458] width 1054 height 38
copy label "Please give an example of when the person was reliable."
click at [453, 315] on input "What areas can they improve upon?" at bounding box center [784, 312] width 1054 height 38
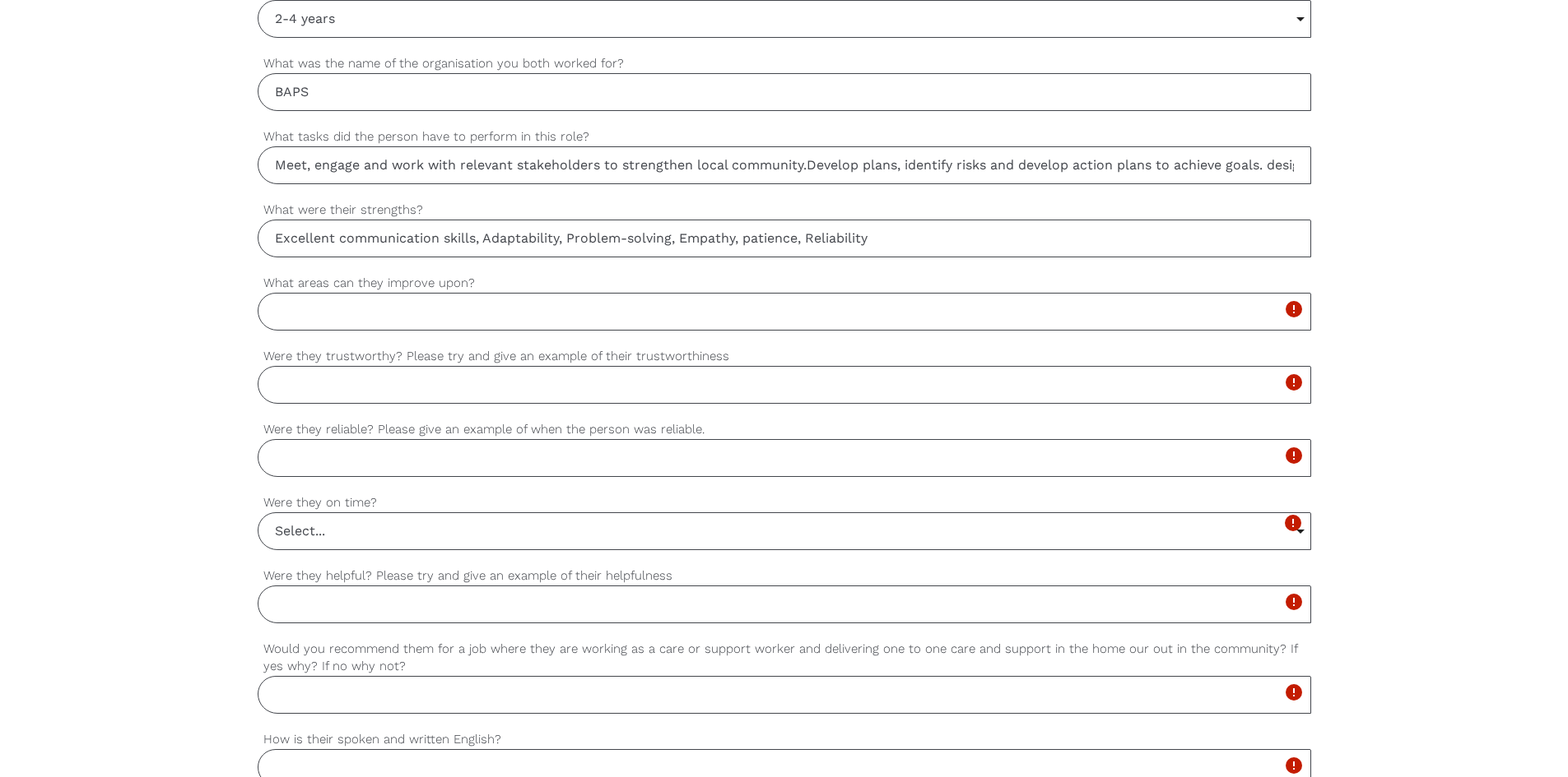
click at [184, 348] on div "settings GEETA Your first name settings BAVALIA Your last name settings [EMAIL_…" at bounding box center [784, 245] width 1568 height 1544
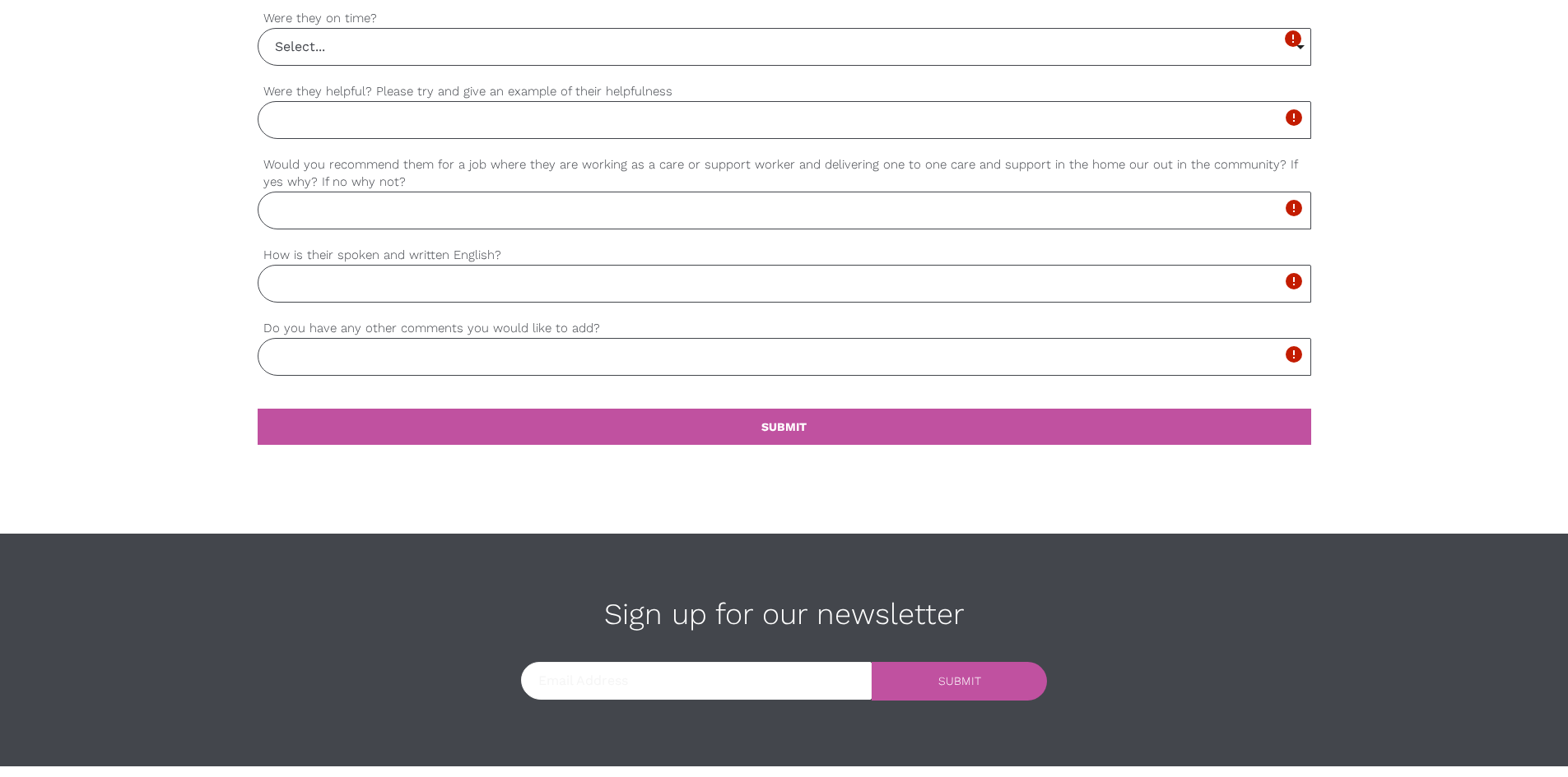
scroll to position [1544, 0]
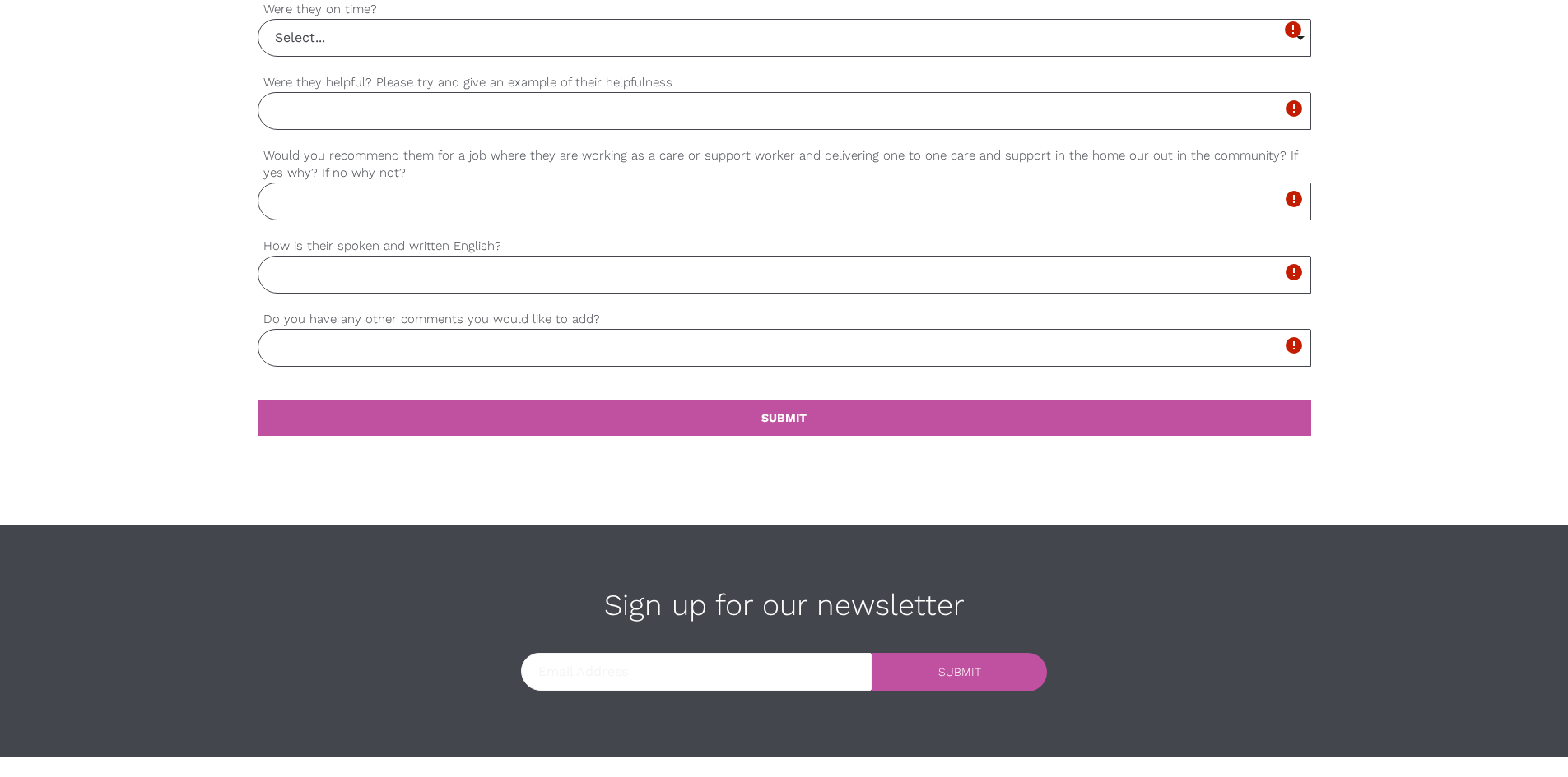
click at [401, 279] on input "How is their spoken and written English?" at bounding box center [784, 275] width 1054 height 38
type input "f"
type input "Fluent"
click at [361, 197] on input "Would you recommend them for a job where they are working as a care or support …" at bounding box center [784, 202] width 1054 height 38
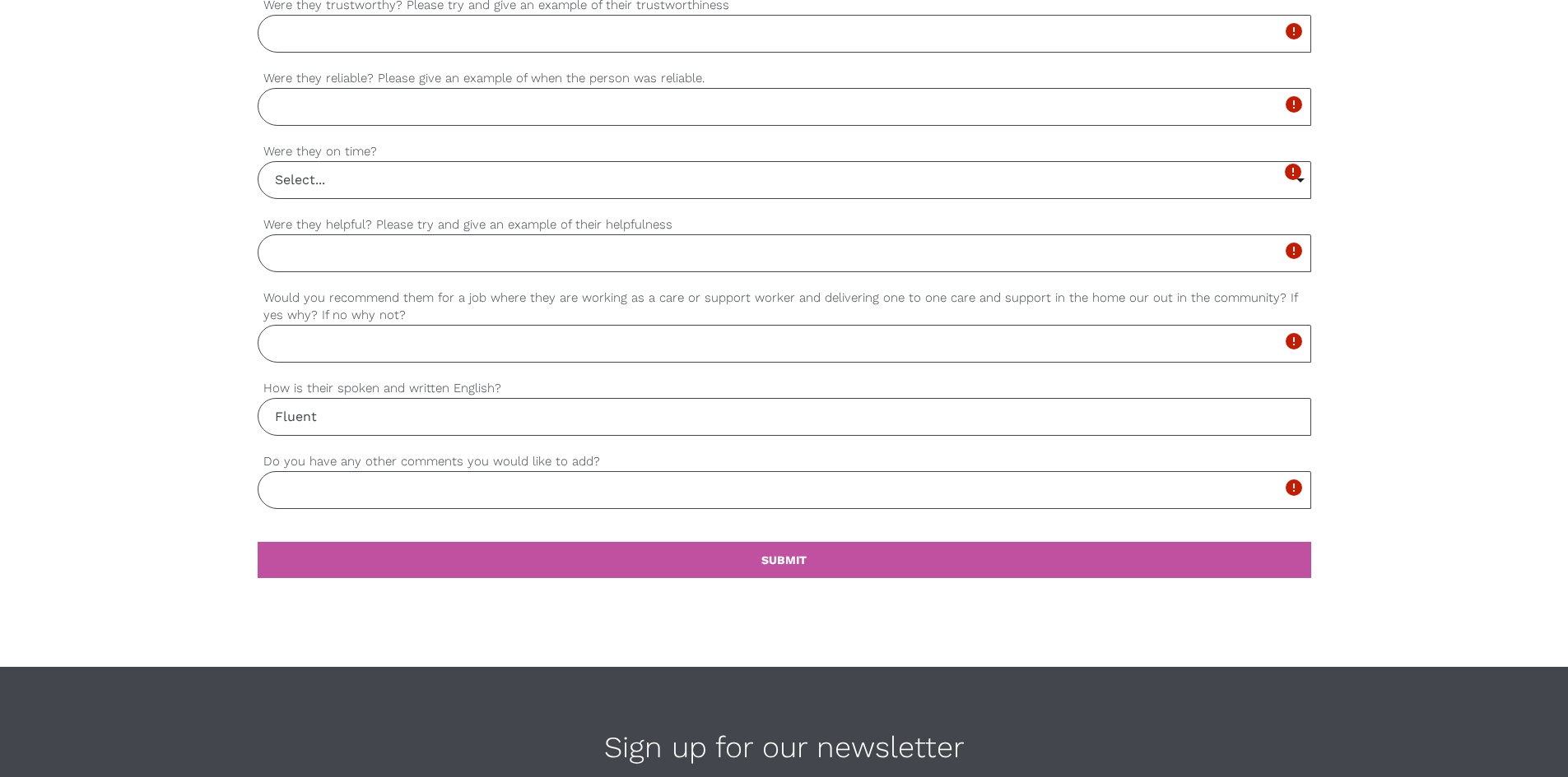
scroll to position [1380, 0]
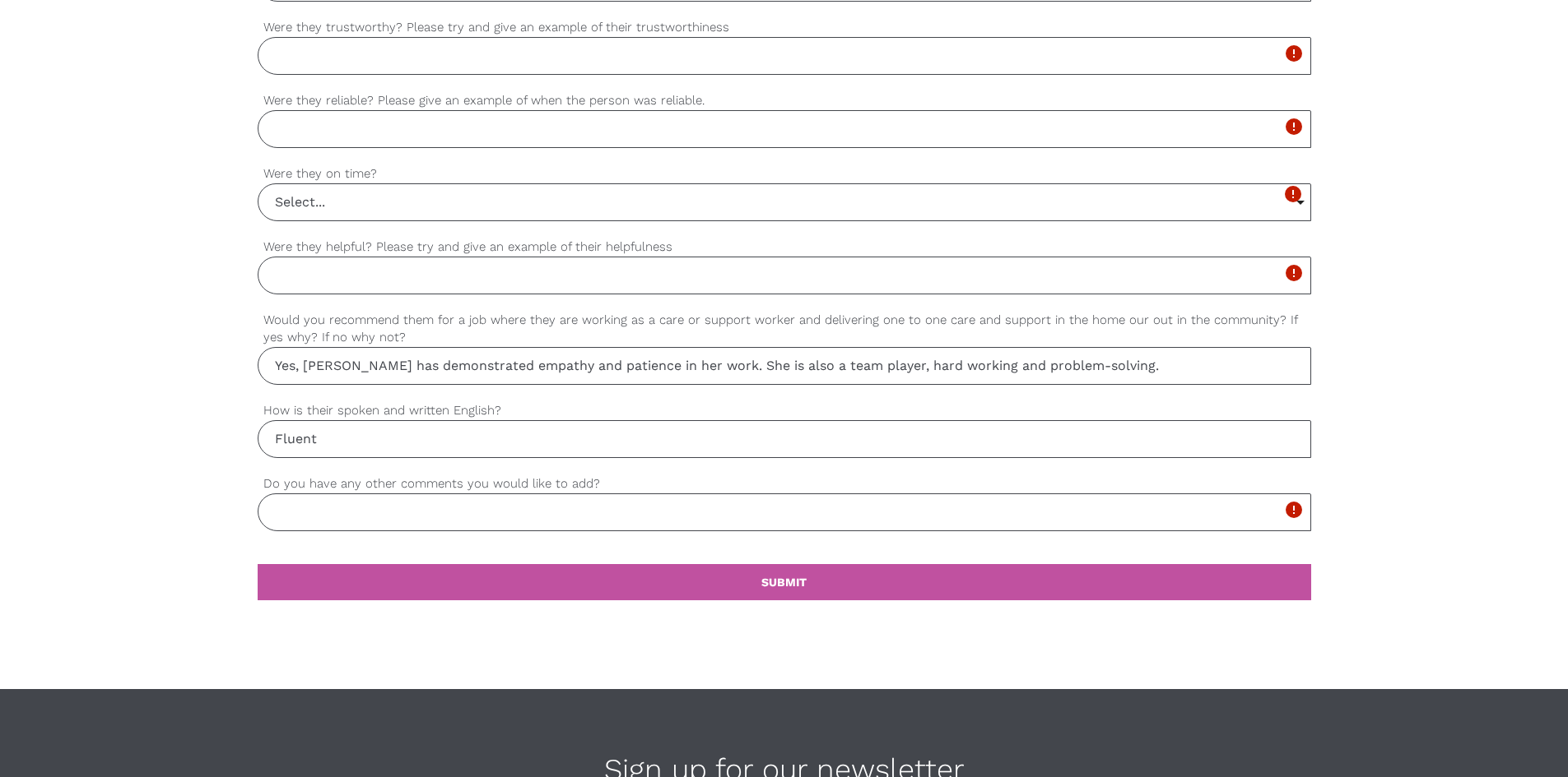
type input "Yes, [PERSON_NAME] has demonstrated empathy and patience in her work. She is al…"
click at [431, 504] on input "Do you have any other comments you would like to add?" at bounding box center [784, 513] width 1054 height 38
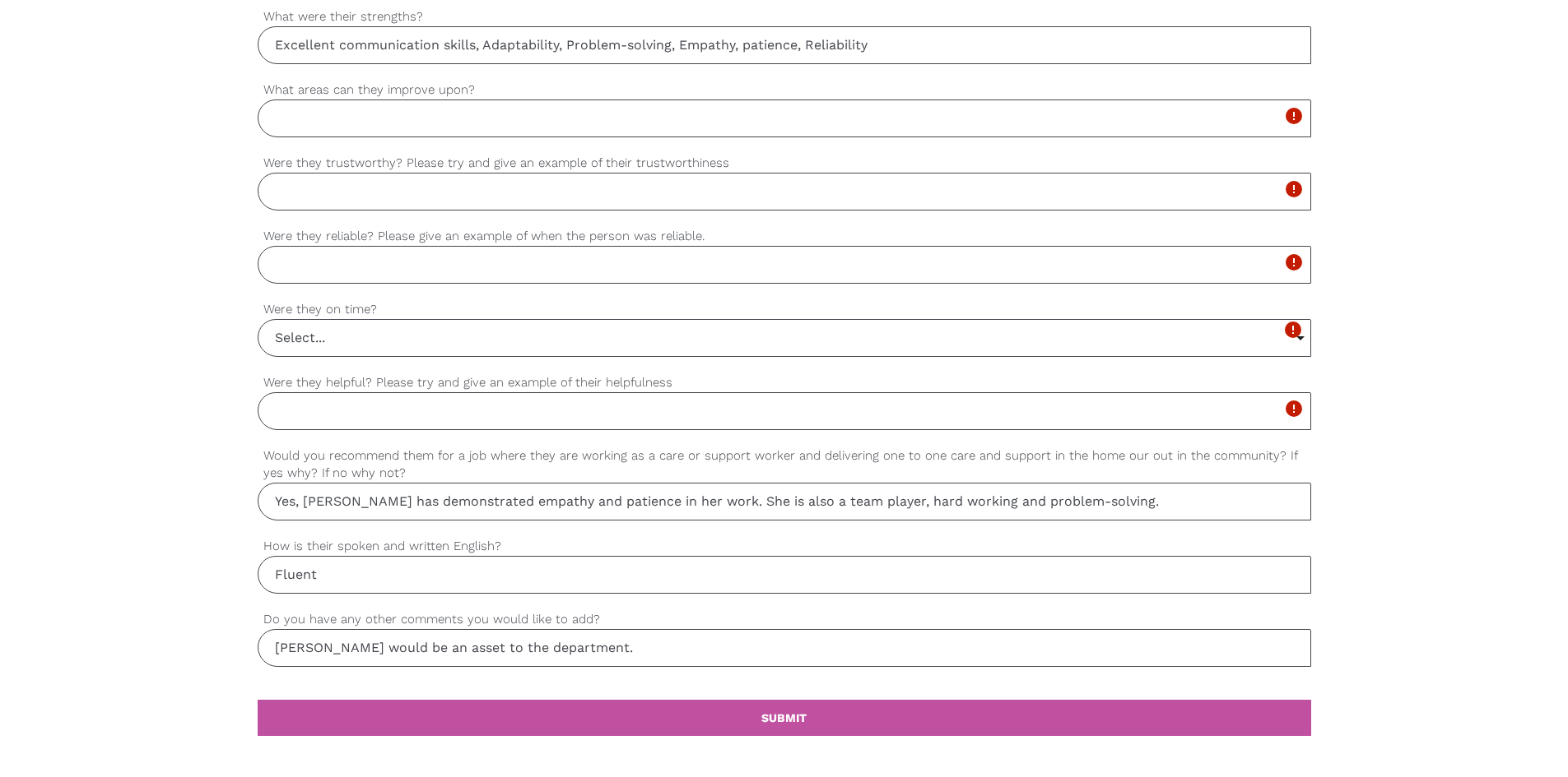
scroll to position [1215, 0]
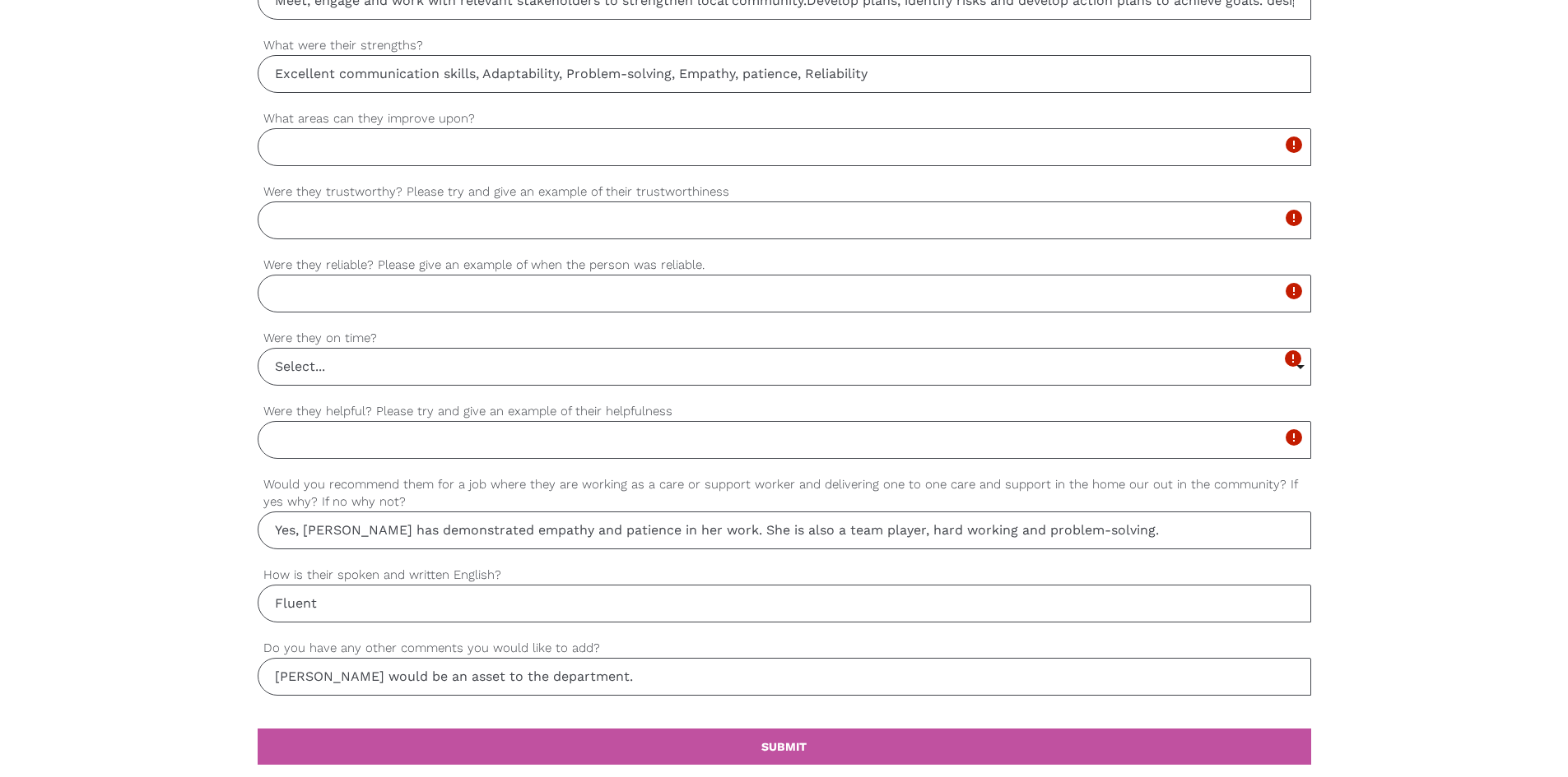
type input "[PERSON_NAME] would be an asset to the department."
drag, startPoint x: 372, startPoint y: 146, endPoint x: 16, endPoint y: 272, distance: 377.6
click at [372, 146] on input "What areas can they improve upon?" at bounding box center [784, 147] width 1054 height 38
drag, startPoint x: 749, startPoint y: 71, endPoint x: 869, endPoint y: 80, distance: 120.3
click at [766, 74] on input "Excellent communication skills, Adaptability, Problem-solving, Empathy, patienc…" at bounding box center [784, 74] width 1054 height 38
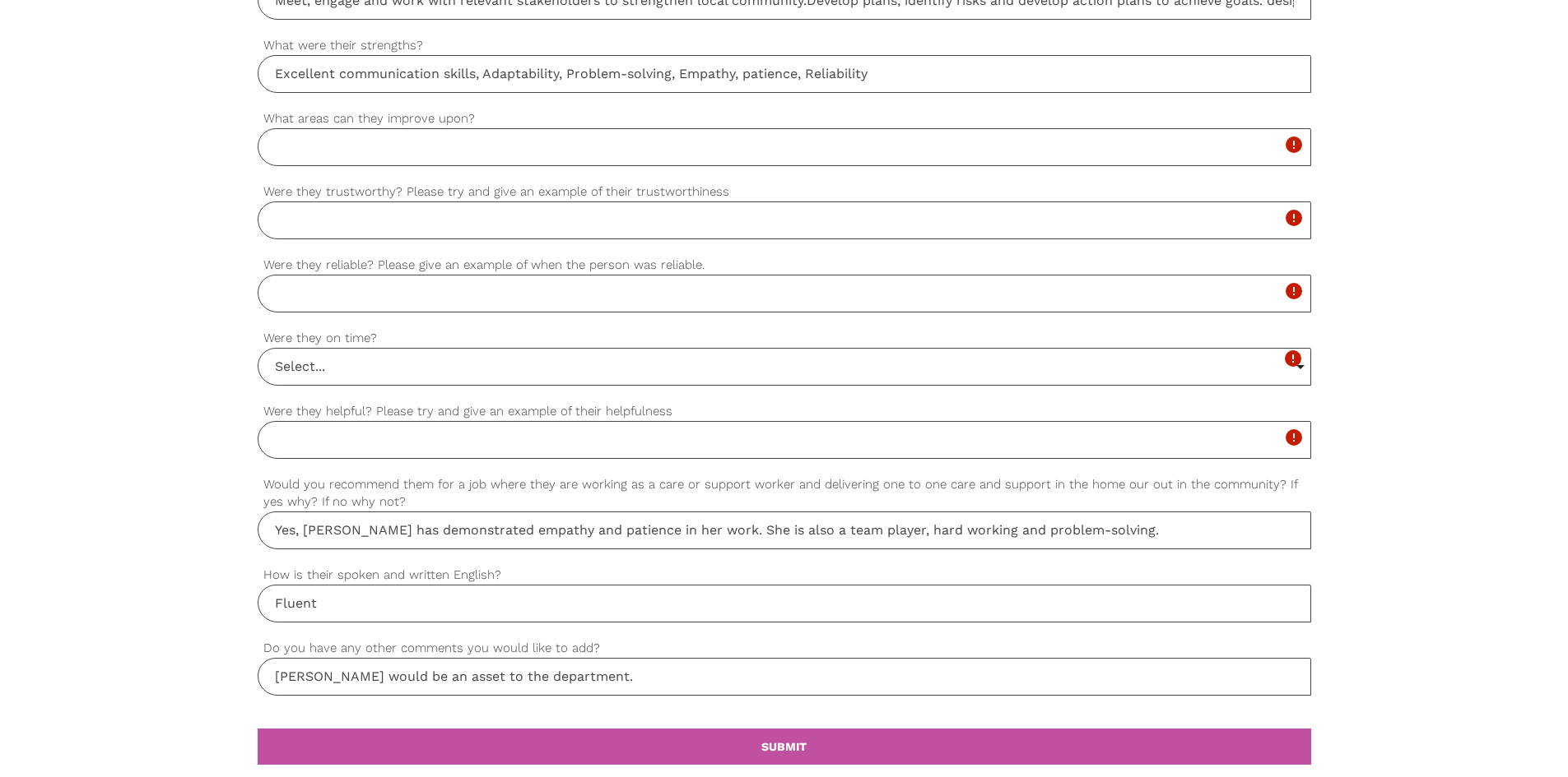
click at [774, 82] on input "Excellent communication skills, Adaptability, Problem-solving, Empathy, patienc…" at bounding box center [784, 74] width 1054 height 38
click at [751, 73] on input "Excellent communication skills, Adaptability, Problem-solving, Empathy, patienc…" at bounding box center [784, 74] width 1054 height 38
type input "Excellent communication skills, Adaptability, Problem-solving, Empathy, Patienc…"
drag, startPoint x: 305, startPoint y: 151, endPoint x: 294, endPoint y: 172, distance: 23.7
click at [303, 151] on input "What areas can they improve upon?" at bounding box center [784, 147] width 1054 height 38
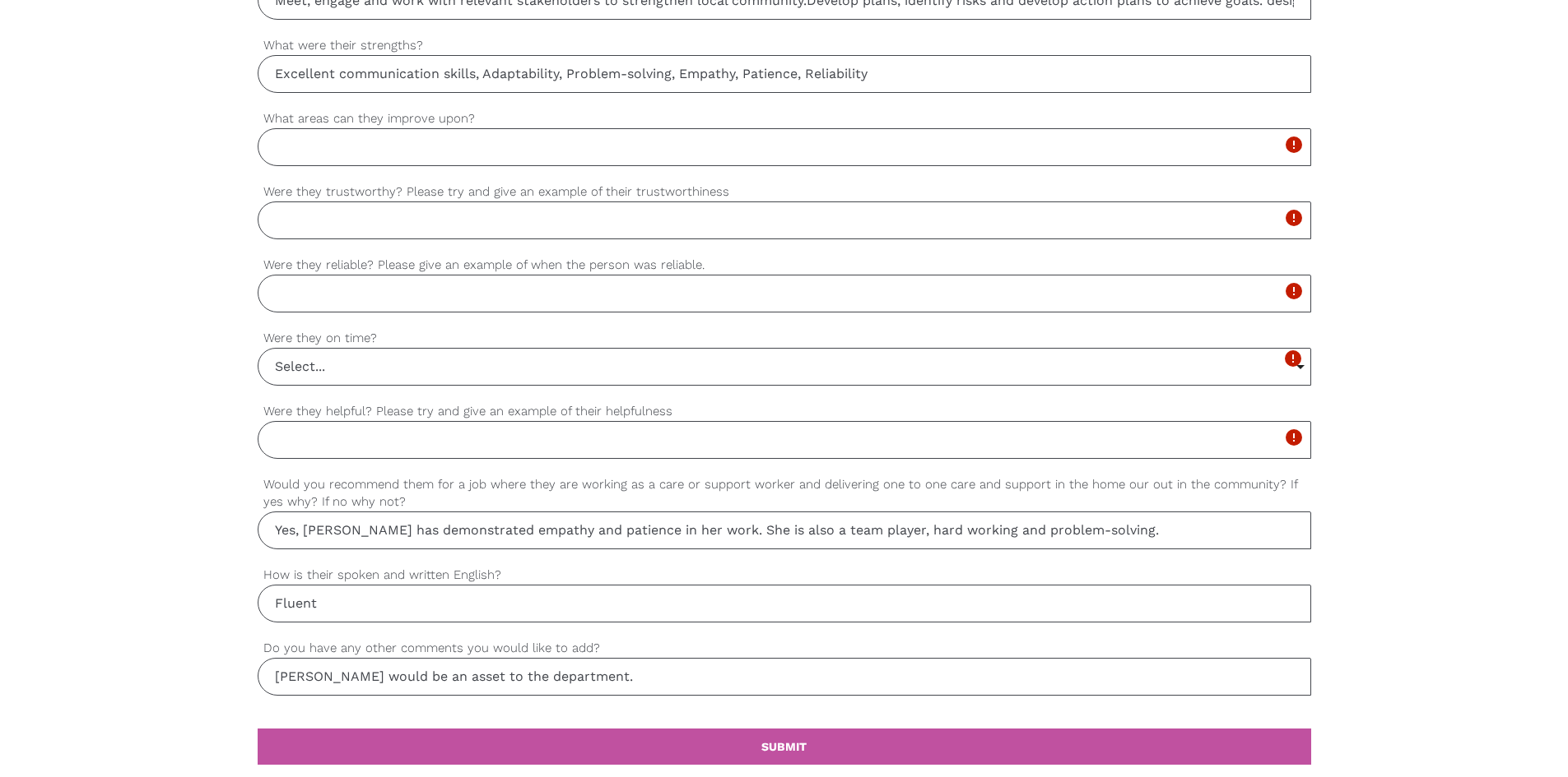
click at [355, 215] on input "Were they trustworthy? Please try and give an example of their trustworthiness" at bounding box center [784, 221] width 1054 height 38
paste input "don't just complete assigned tasks; they also proactively help out when they se…"
type input "[PERSON_NAME] don't just complete assigned tasks; they also proactively help ou…"
click at [346, 302] on input "Were they reliable? Please give an example of when the person was reliable." at bounding box center [784, 294] width 1054 height 38
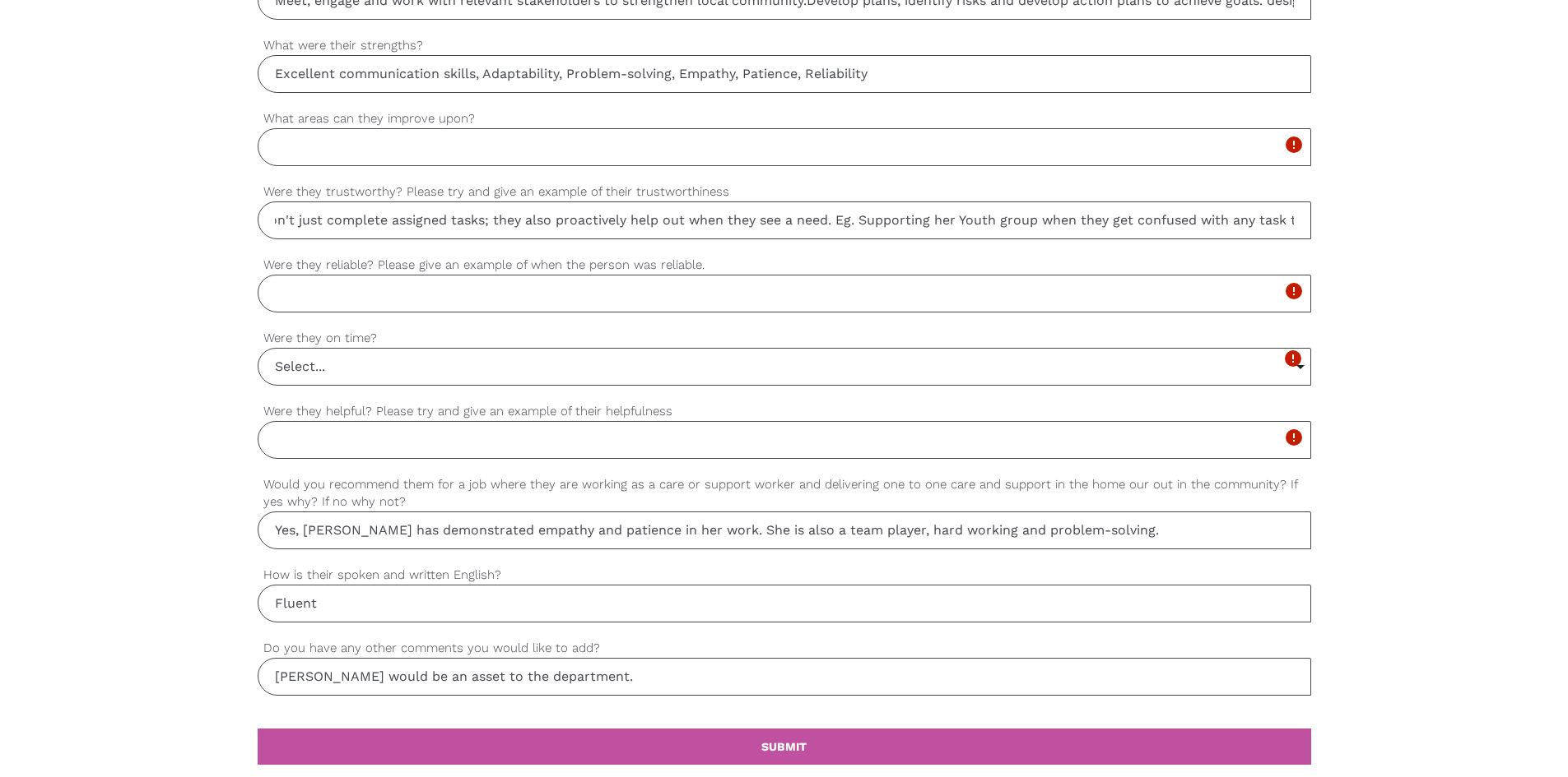
scroll to position [0, 0]
click at [358, 301] on input "Were they reliable? Please give an example of when the person was reliable." at bounding box center [784, 294] width 1054 height 38
click at [712, 296] on input "[PERSON_NAME] is very punctual and reliable. Arriving at work on time and" at bounding box center [784, 294] width 1054 height 38
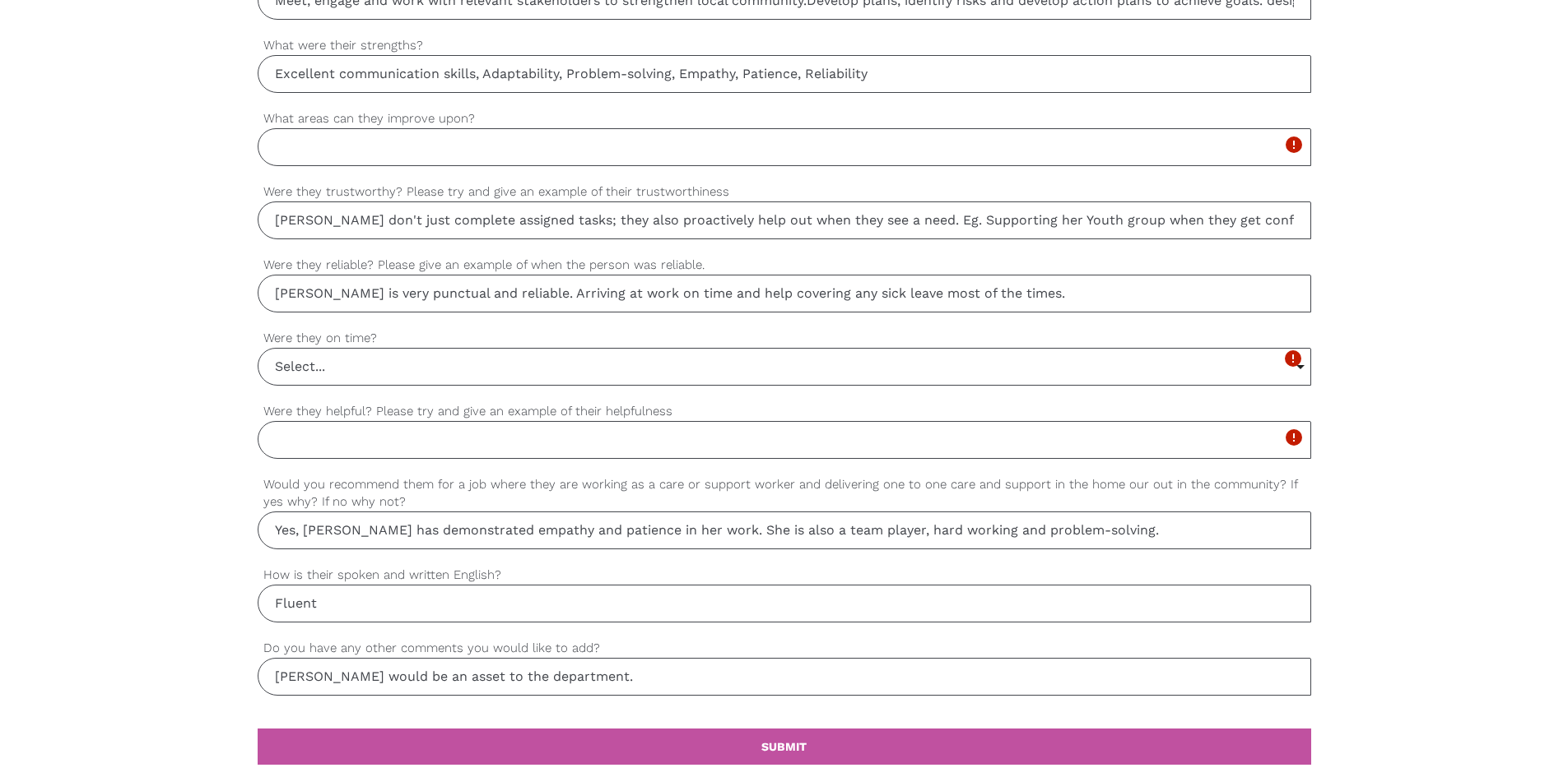
type input "[PERSON_NAME] is very punctual and reliable. Arriving at work on time and help …"
click at [315, 372] on input "Select..." at bounding box center [784, 367] width 1052 height 36
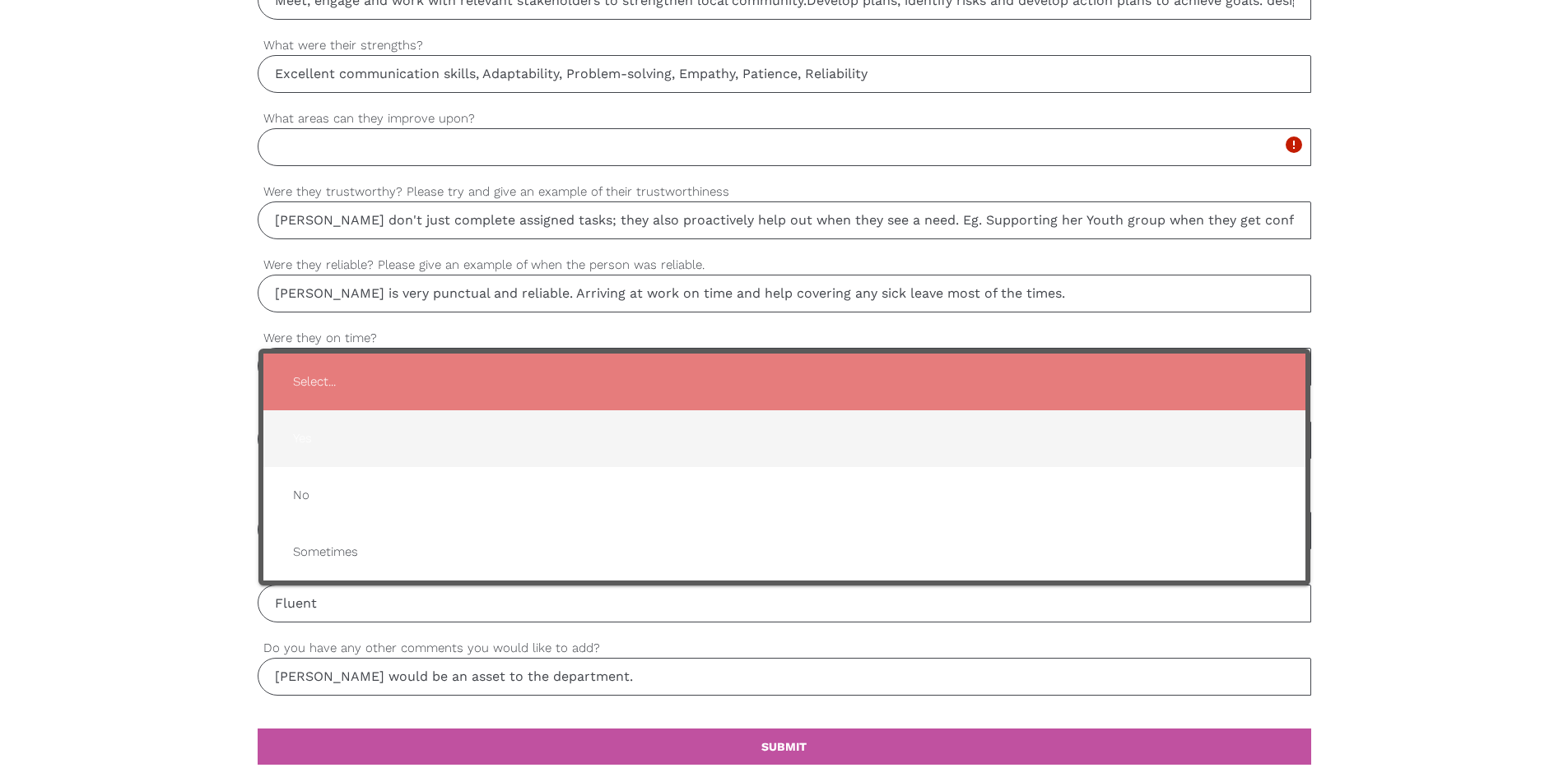
click at [318, 448] on span "Yes" at bounding box center [784, 438] width 1009 height 41
type input "Yes"
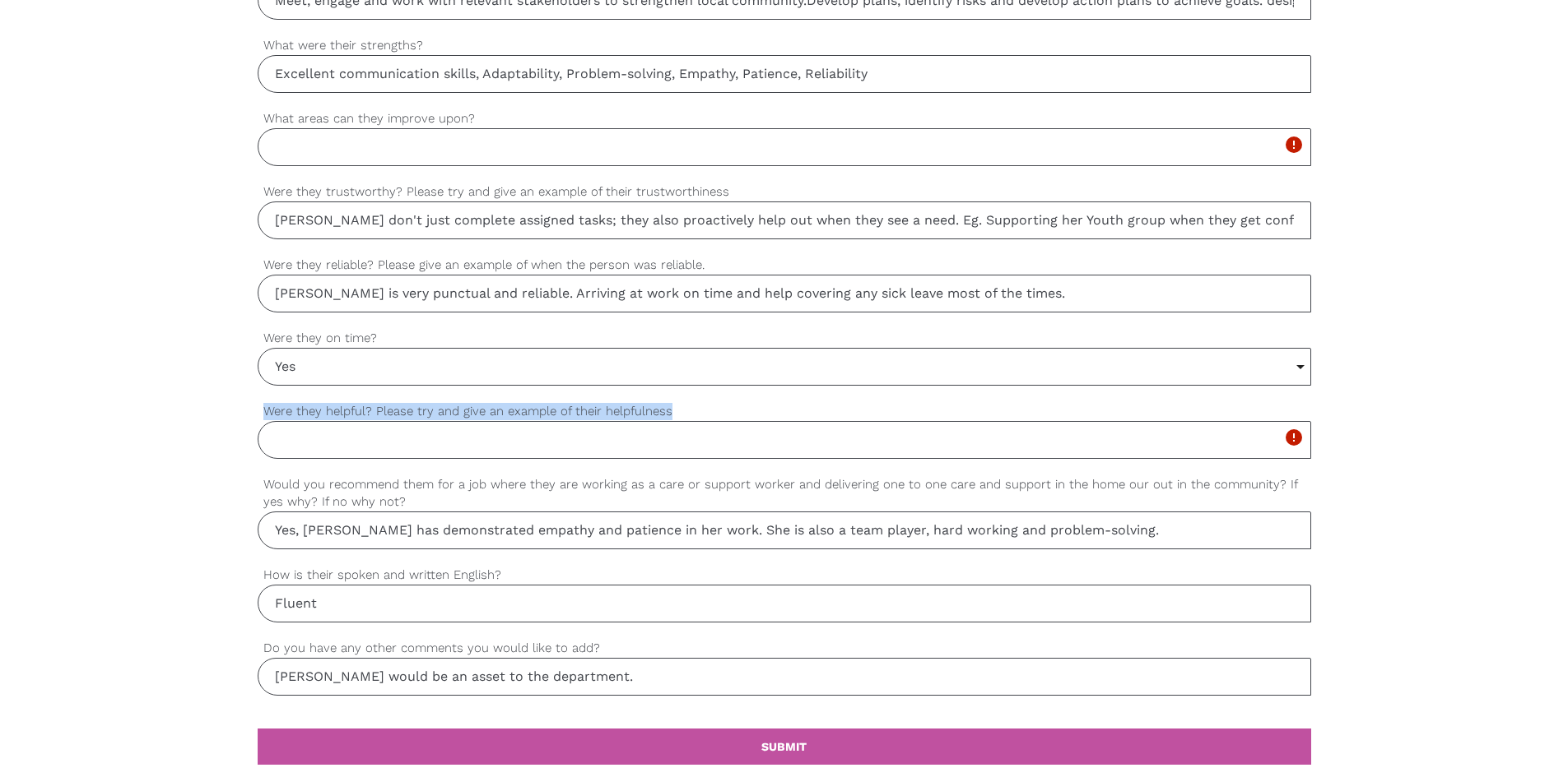
drag, startPoint x: 669, startPoint y: 412, endPoint x: 250, endPoint y: 416, distance: 419.0
click at [250, 416] on div "settings GEETA Your first name settings BAVALIA Your last name settings [EMAIL_…" at bounding box center [784, 81] width 1568 height 1544
copy label "Were they helpful? Please try and give an example of their helpfulness"
click at [342, 434] on input "Were they helpful? Please try and give an example of their helpfulness" at bounding box center [784, 440] width 1054 height 38
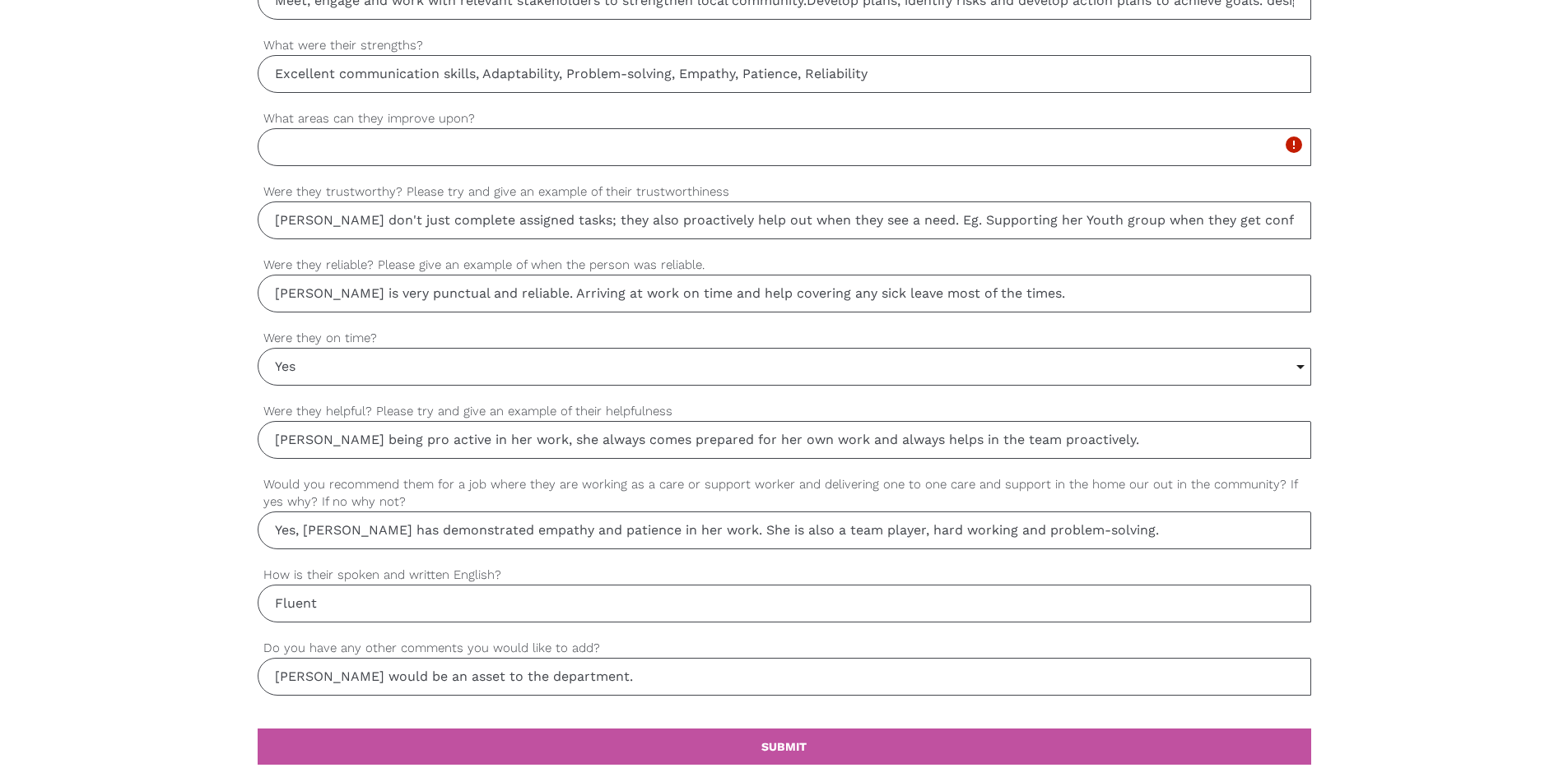
drag, startPoint x: 384, startPoint y: 440, endPoint x: 432, endPoint y: 432, distance: 48.7
click at [385, 440] on input "[PERSON_NAME] being pro active in her work, she always comes prepared for her o…" at bounding box center [784, 440] width 1054 height 38
click at [1094, 443] on input "[PERSON_NAME] being proactive in her work, she always comes prepared for her ow…" at bounding box center [784, 440] width 1054 height 38
drag, startPoint x: 1293, startPoint y: 439, endPoint x: 1370, endPoint y: 428, distance: 77.8
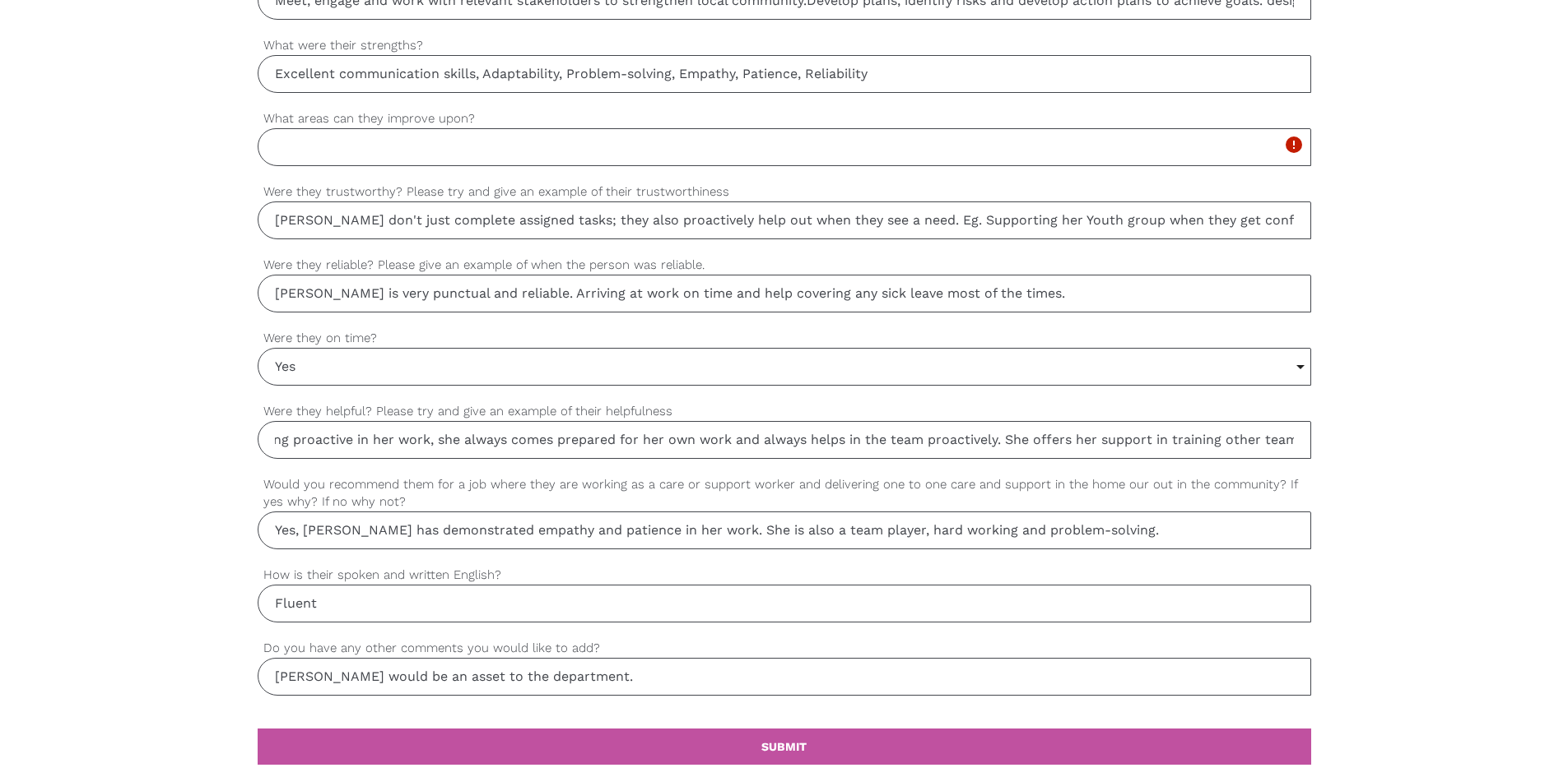
click at [1298, 439] on input "[PERSON_NAME] being proactive in her work, she always comes prepared for her ow…" at bounding box center [784, 440] width 1054 height 38
click at [1273, 446] on input "[PERSON_NAME] being proactive in her work, she always comes prepared for her ow…" at bounding box center [784, 440] width 1054 height 38
click at [1287, 431] on input "[PERSON_NAME] being proactive in her work, she always comes prepared for her ow…" at bounding box center [784, 440] width 1054 height 38
click at [1168, 441] on input "[PERSON_NAME] being proactive in her work, she always comes prepared for her ow…" at bounding box center [784, 440] width 1054 height 38
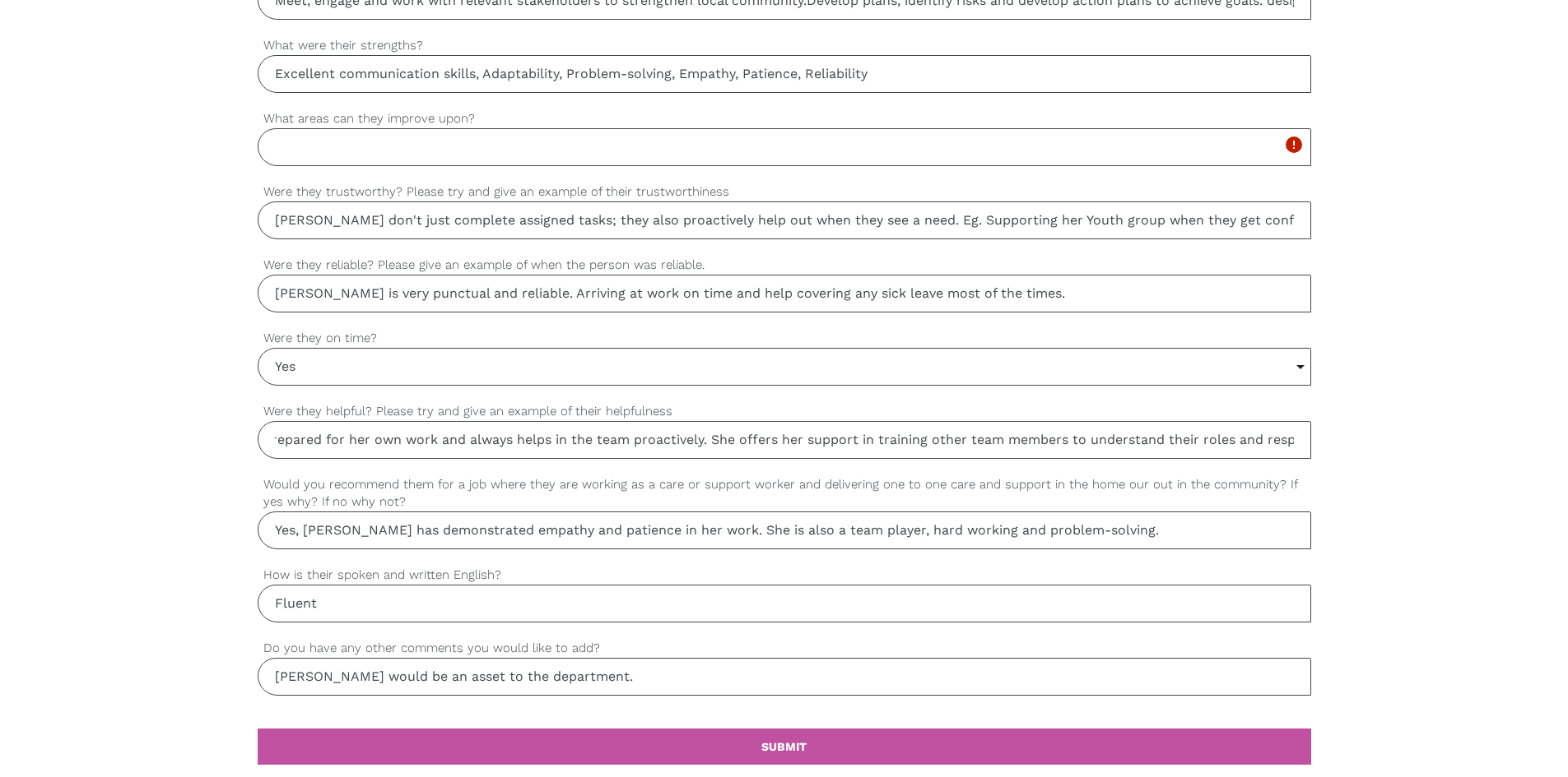
scroll to position [0, 430]
click at [708, 439] on input "[PERSON_NAME] being proactive in her work, she always comes prepared for her ow…" at bounding box center [784, 440] width 1054 height 38
drag, startPoint x: 799, startPoint y: 433, endPoint x: 810, endPoint y: 432, distance: 11.0
click at [804, 432] on input "[PERSON_NAME] being proactive in her work, she always comes prepared for her ow…" at bounding box center [784, 440] width 1054 height 38
click at [708, 437] on input "[PERSON_NAME] being proactive in her work, she always comes prepared for her ow…" at bounding box center [784, 440] width 1054 height 38
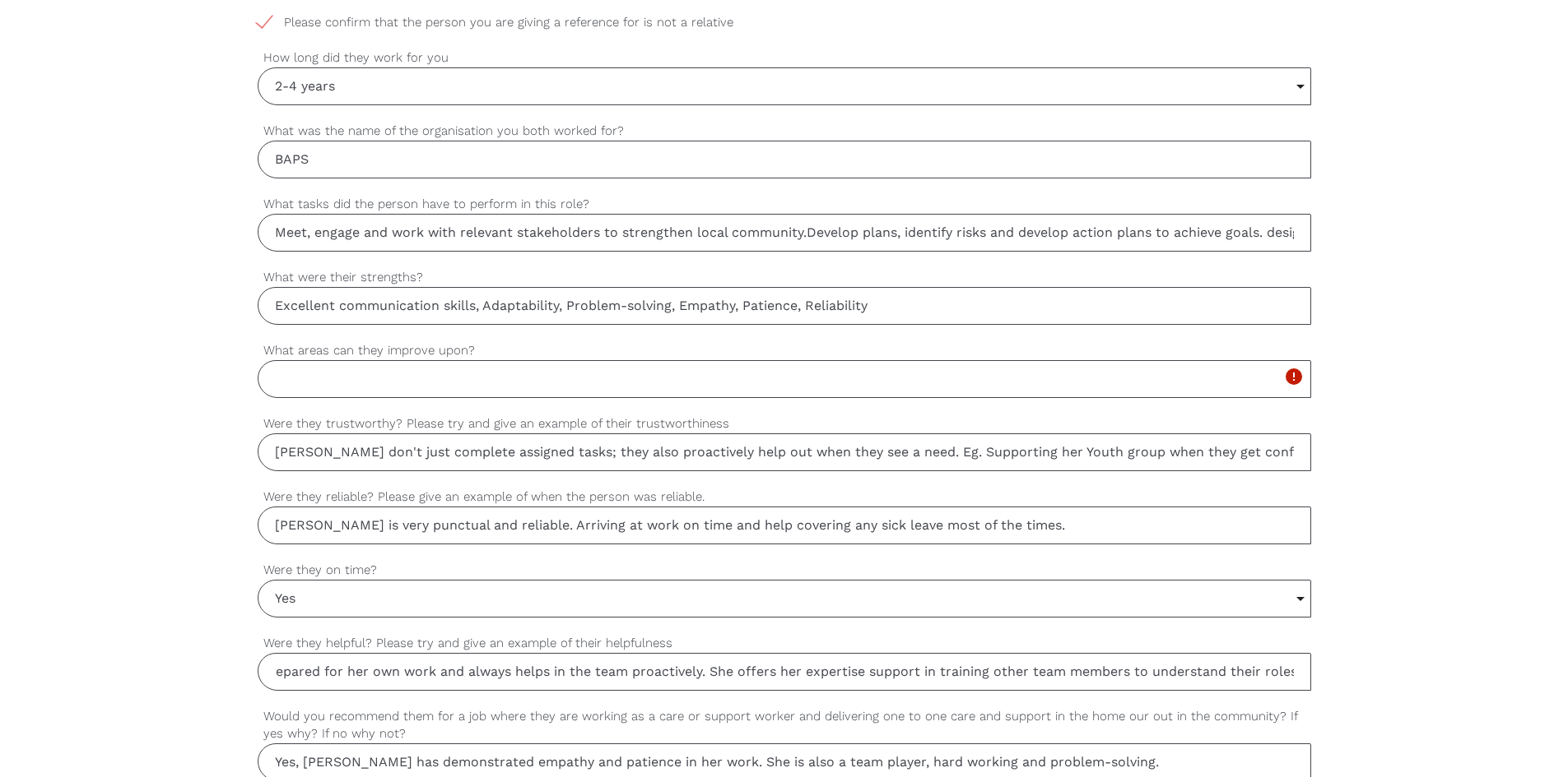
scroll to position [968, 0]
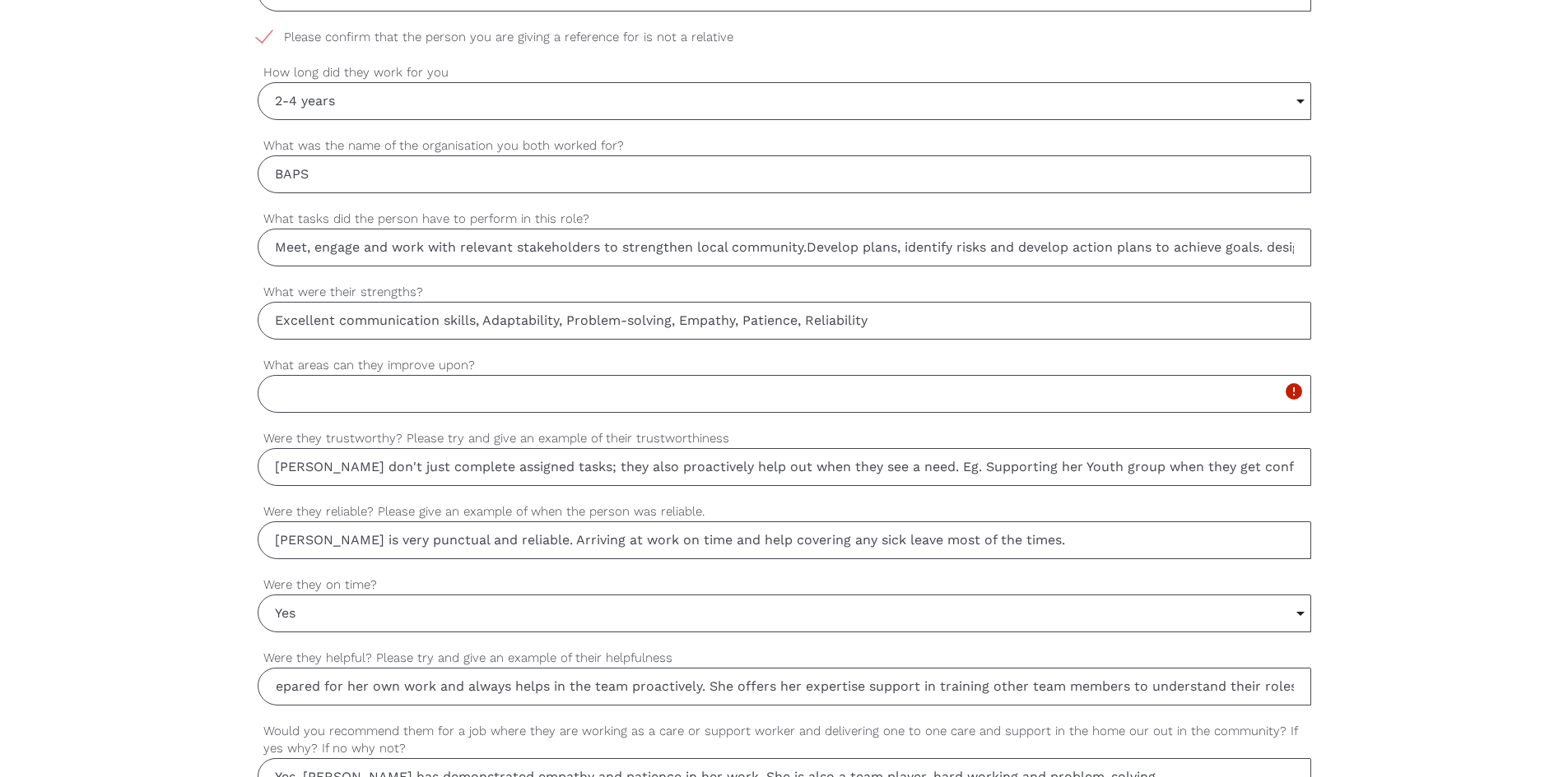
type input "[PERSON_NAME] being proactive in her work, she always comes prepared for her ow…"
click at [336, 398] on input "What areas can they improve upon?" at bounding box center [784, 394] width 1054 height 38
drag, startPoint x: 471, startPoint y: 365, endPoint x: 255, endPoint y: 368, distance: 216.0
click at [255, 368] on div "settings GEETA Your first name settings BAVALIA Your last name settings [EMAIL_…" at bounding box center [784, 327] width 1568 height 1544
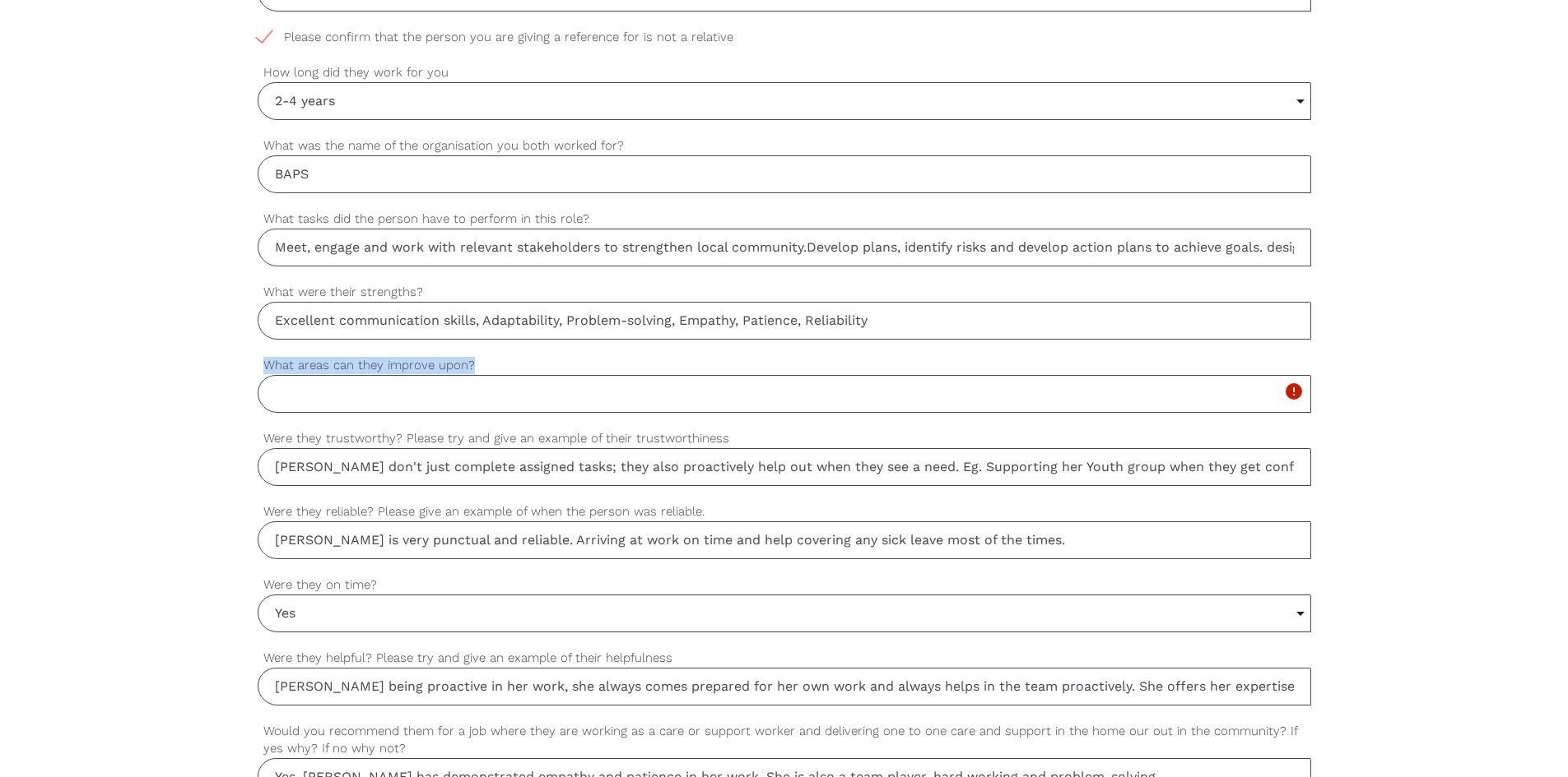
copy label "What areas can they improve upon?"
click at [353, 367] on label "What areas can they improve upon?" at bounding box center [784, 366] width 1054 height 19
click at [353, 375] on input "What areas can they improve upon?" at bounding box center [784, 394] width 1054 height 38
type input "T"
drag, startPoint x: 393, startPoint y: 393, endPoint x: 253, endPoint y: 394, distance: 140.0
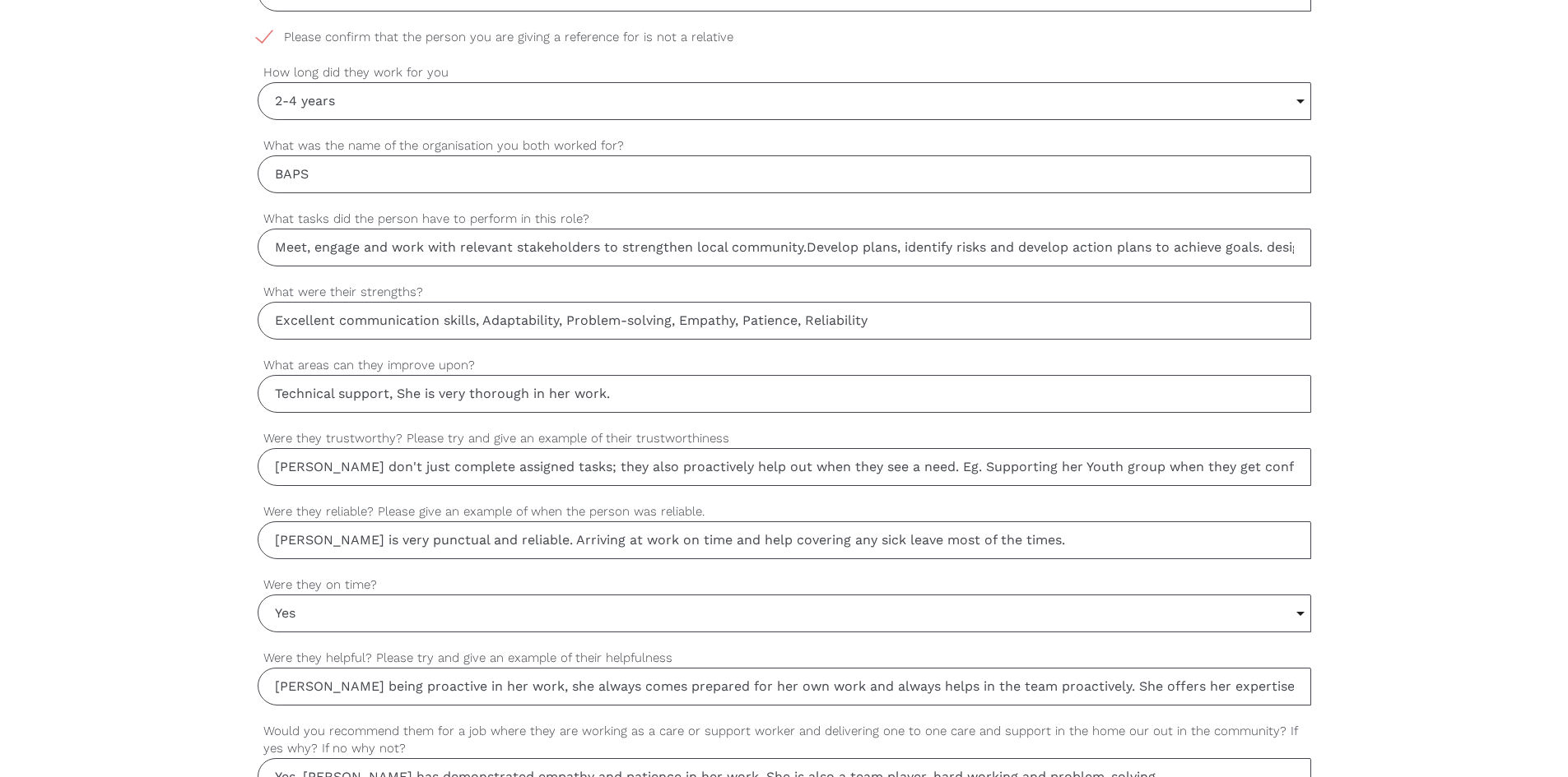
click at [253, 394] on div "settings GEETA Your first name settings BAVALIA Your last name settings [EMAIL_…" at bounding box center [784, 327] width 1568 height 1544
click at [542, 393] on input "She is very thorough in her work." at bounding box center [784, 394] width 1054 height 38
click at [721, 398] on input "She is very thorough in her work and extensive training will help her" at bounding box center [784, 394] width 1054 height 38
click at [578, 393] on input "She is very thorough in her work and extensive training will help her" at bounding box center [784, 394] width 1054 height 38
click at [781, 395] on input "She is very thorough in her work and extensive technical training will help her" at bounding box center [784, 394] width 1054 height 38
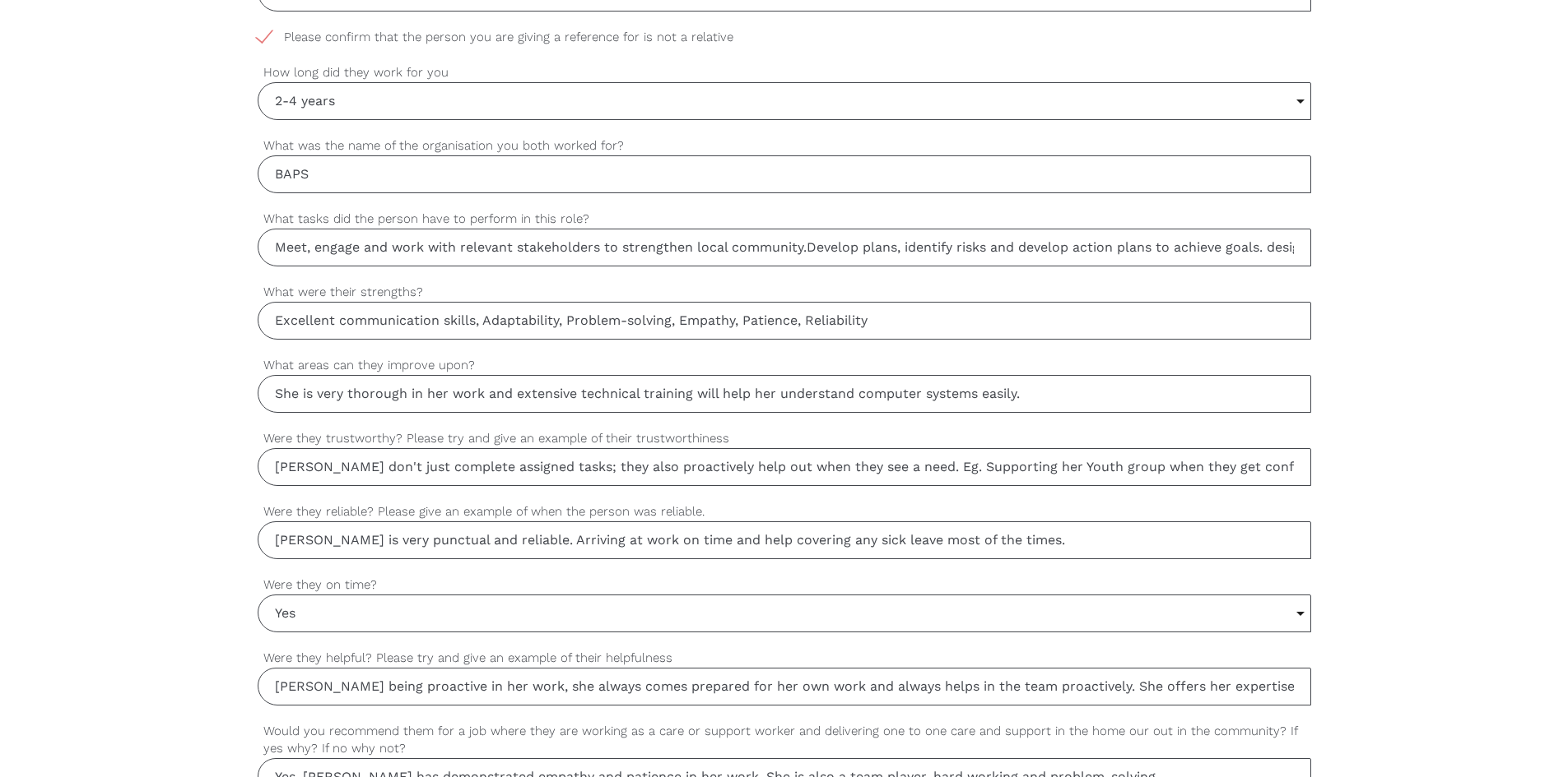
click at [857, 393] on input "She is very thorough in her work and extensive technical training will help her…" at bounding box center [784, 394] width 1054 height 38
click at [579, 396] on input "She is very thorough in her work and extensive technical training will help her…" at bounding box center [784, 394] width 1054 height 38
drag, startPoint x: 483, startPoint y: 393, endPoint x: 531, endPoint y: 392, distance: 48.0
click at [488, 392] on input "She is very thorough in her work and technical training will help her understan…" at bounding box center [784, 394] width 1054 height 38
click at [1187, 392] on input "She is very thorough in her work and accurate as well. Technical training will …" at bounding box center [784, 394] width 1054 height 38
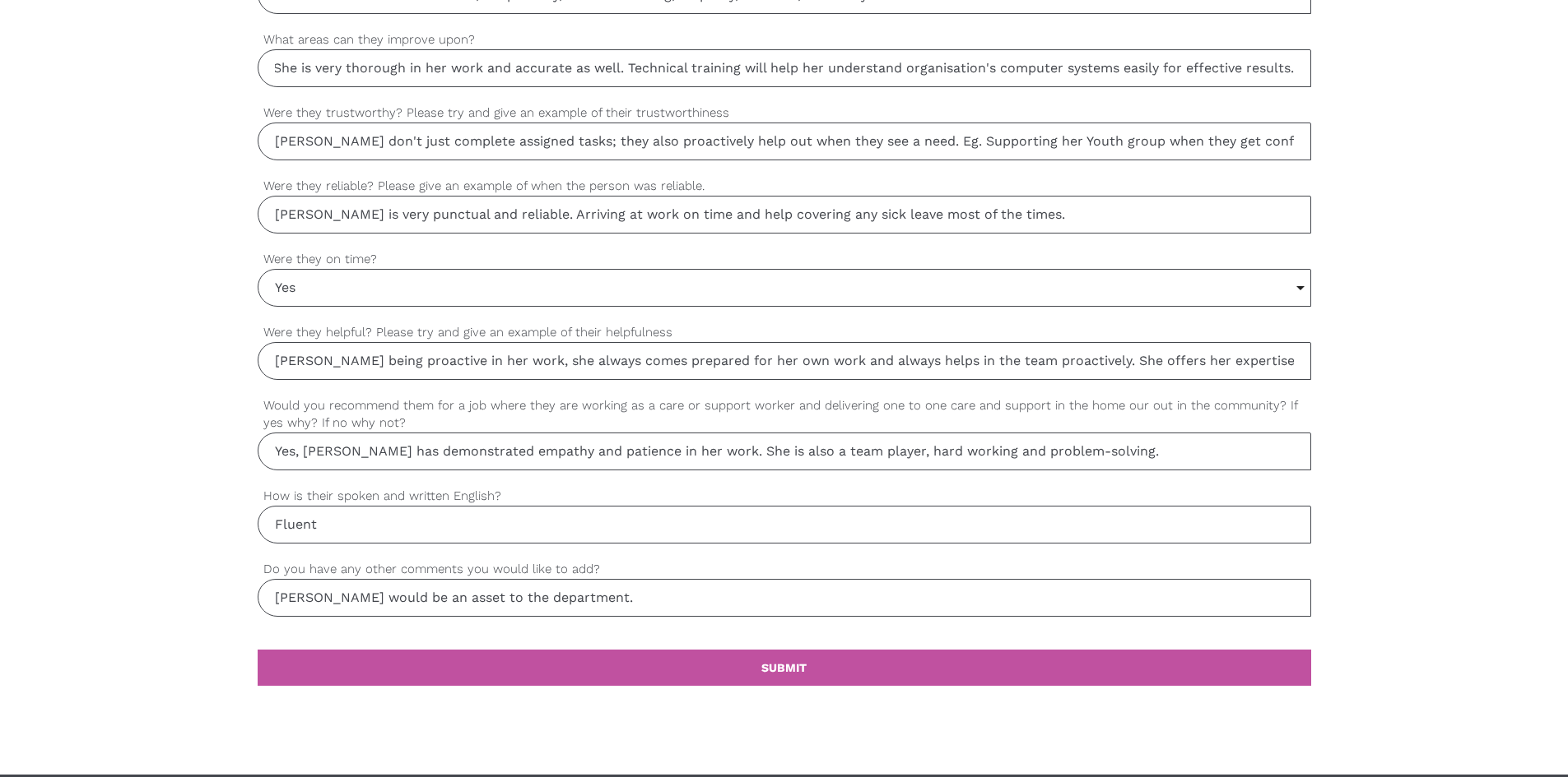
scroll to position [1462, 0]
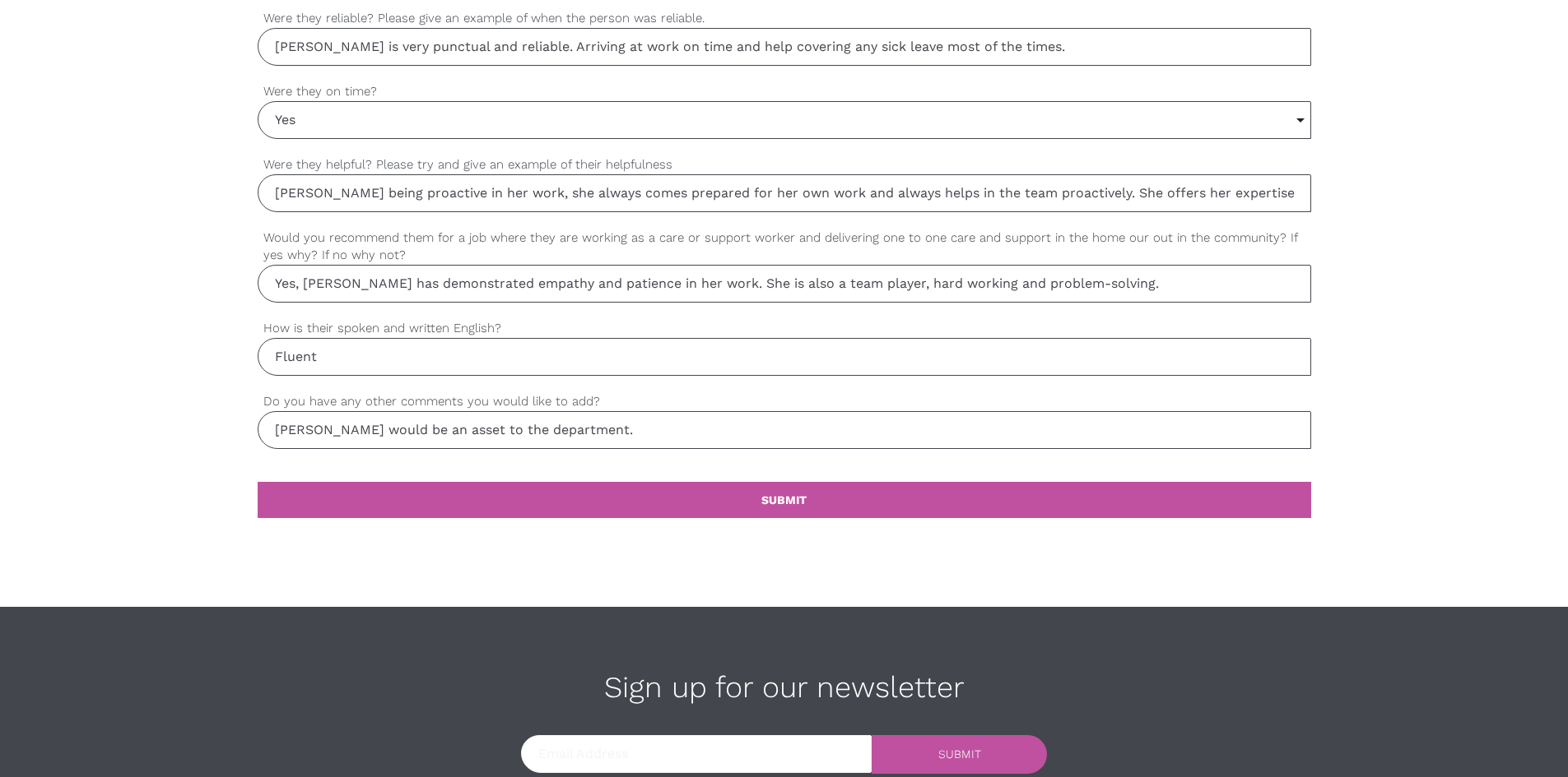
type input "She is very thorough in her work and accurate as well. Technical training will …"
click at [596, 428] on input "[PERSON_NAME] would be an asset to the department." at bounding box center [784, 431] width 1054 height 38
click at [589, 428] on input "[PERSON_NAME] would be an asset to the department." at bounding box center [784, 431] width 1054 height 38
click at [966, 423] on input "[PERSON_NAME] would be an asset to the department. Her empathetic nature and pa…" at bounding box center [784, 431] width 1054 height 38
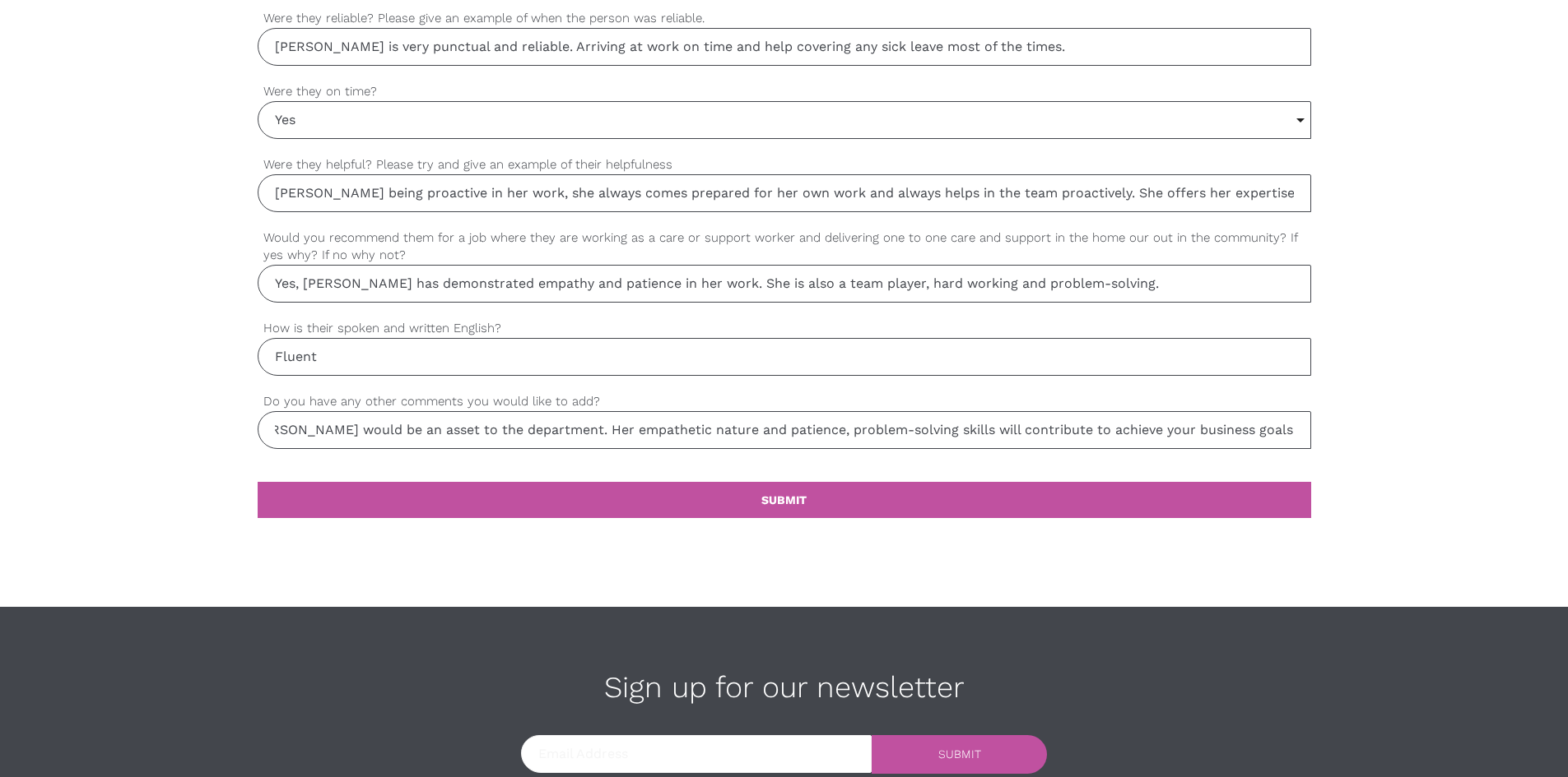
scroll to position [0, 28]
click at [1255, 432] on input "[PERSON_NAME] would be an asset to the department. Her empathetic nature and pa…" at bounding box center [784, 431] width 1054 height 38
click at [782, 429] on input "[PERSON_NAME] would be an asset to the department. Her empathetic nature and pa…" at bounding box center [784, 431] width 1054 height 38
click at [783, 430] on input "[PERSON_NAME] would be an asset to the department. Her empathetic nature and pa…" at bounding box center [784, 431] width 1054 height 38
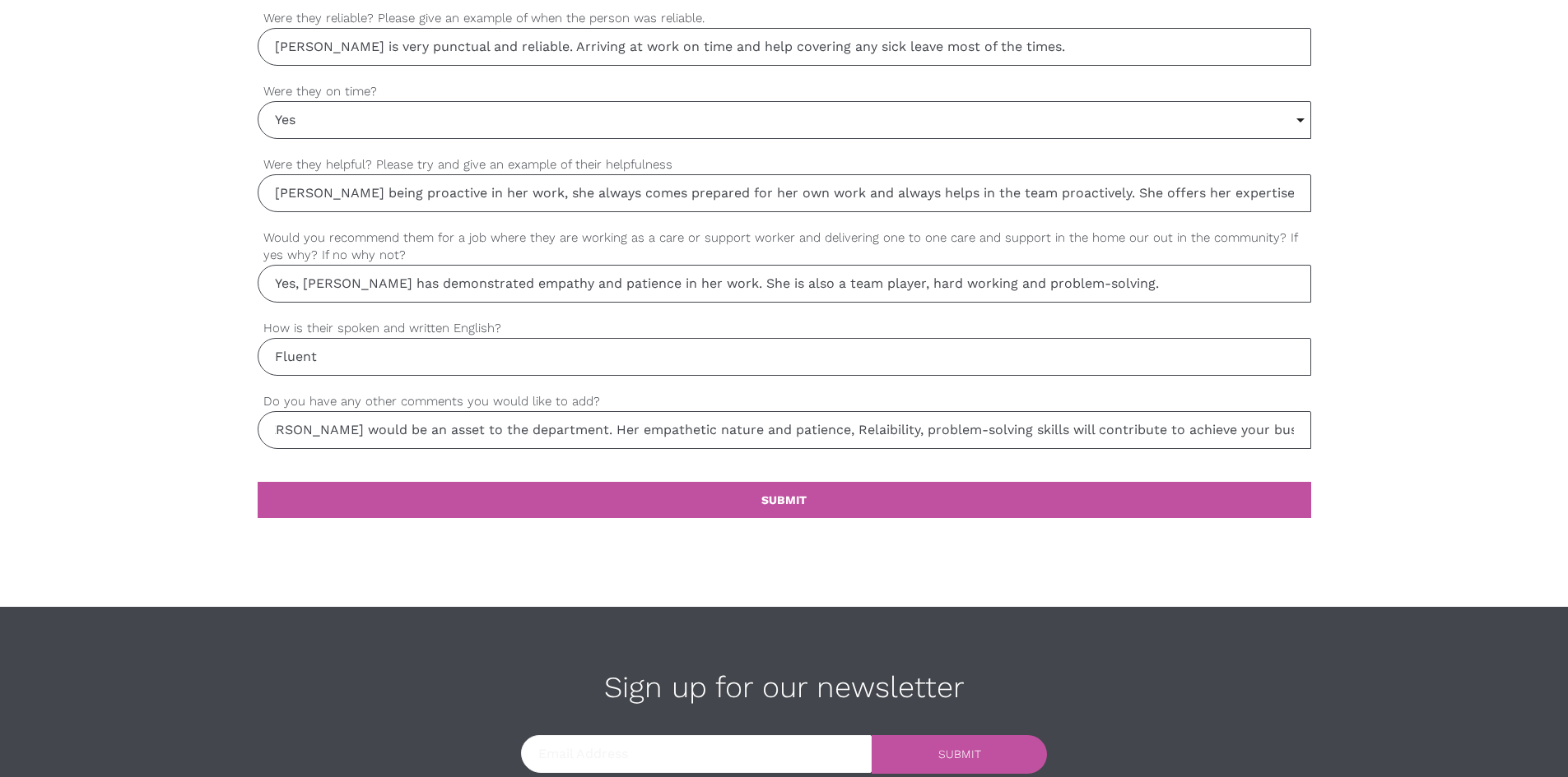
click at [865, 424] on input "[PERSON_NAME] would be an asset to the department. Her empathetic nature and pa…" at bounding box center [784, 431] width 1054 height 38
click at [281, 426] on input "[PERSON_NAME] would be an asset to the department. Her empathetic nature and pa…" at bounding box center [784, 431] width 1054 height 38
drag, startPoint x: 310, startPoint y: 431, endPoint x: 344, endPoint y: 418, distance: 36.4
click at [316, 429] on input "[PERSON_NAME] would be an asset to the department. Her empathetic nature and pa…" at bounding box center [784, 431] width 1054 height 38
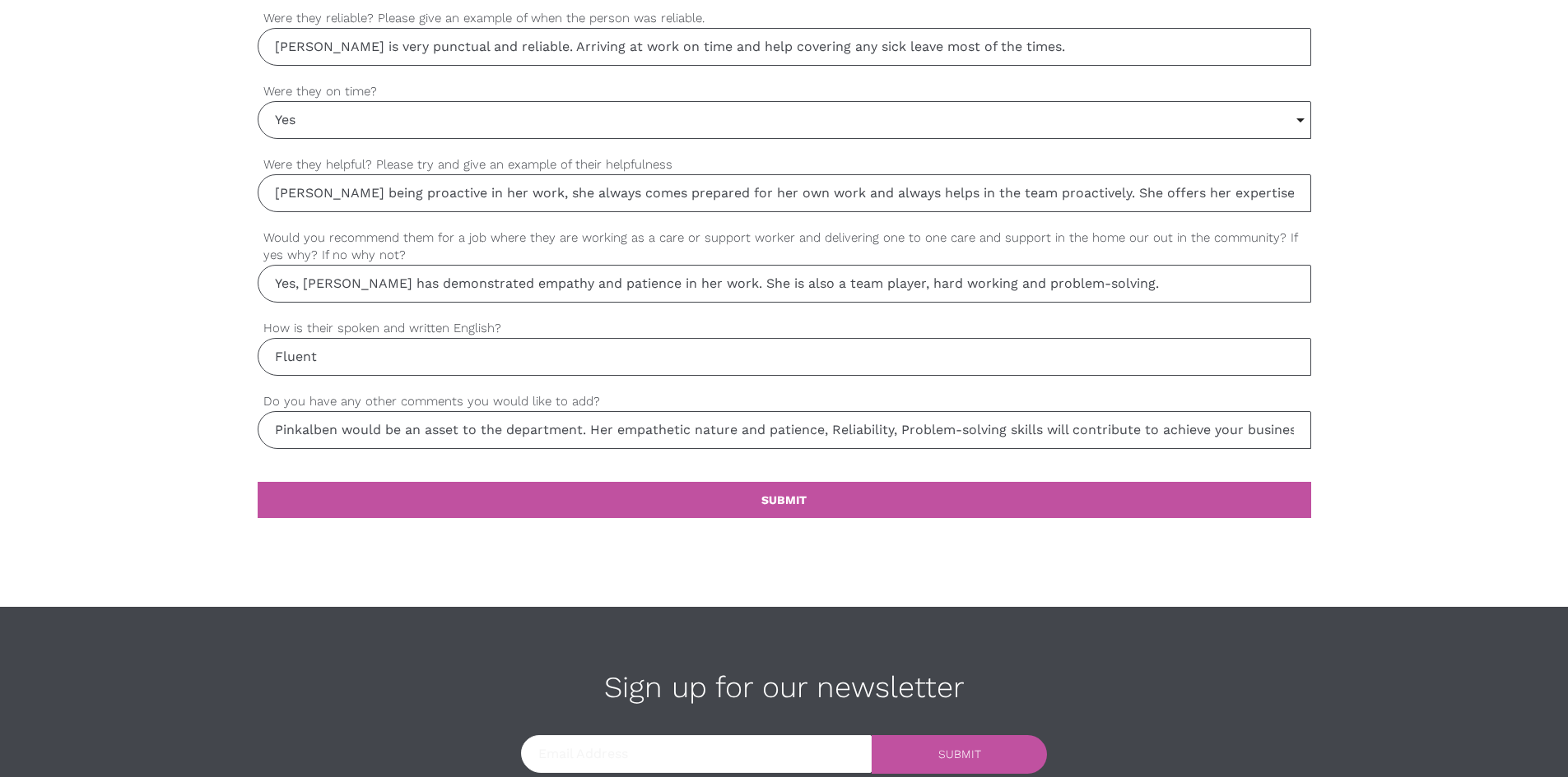
click at [383, 428] on input "Pinkalben would be an asset to the department. Her empathetic nature and patien…" at bounding box center [784, 431] width 1054 height 38
type input "Pinkalben will be an asset to the department. Her empathetic nature and patienc…"
click at [827, 495] on link "settings SUBMIT" at bounding box center [784, 501] width 1054 height 36
